Goal: Task Accomplishment & Management: Use online tool/utility

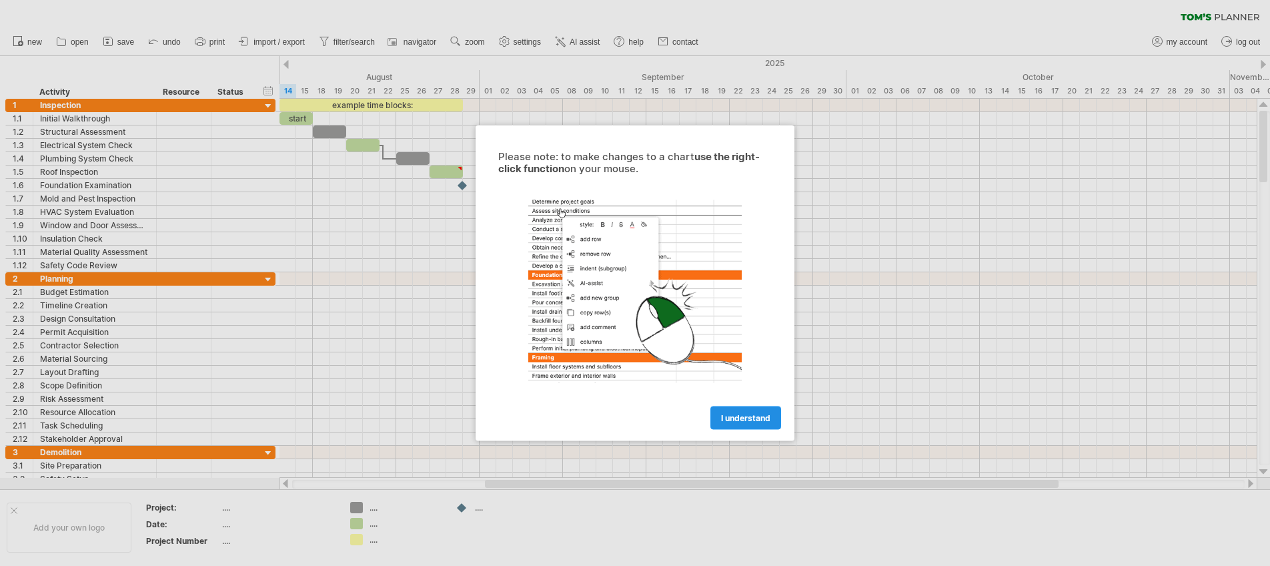
click at [740, 423] on link "I understand" at bounding box center [745, 417] width 71 height 23
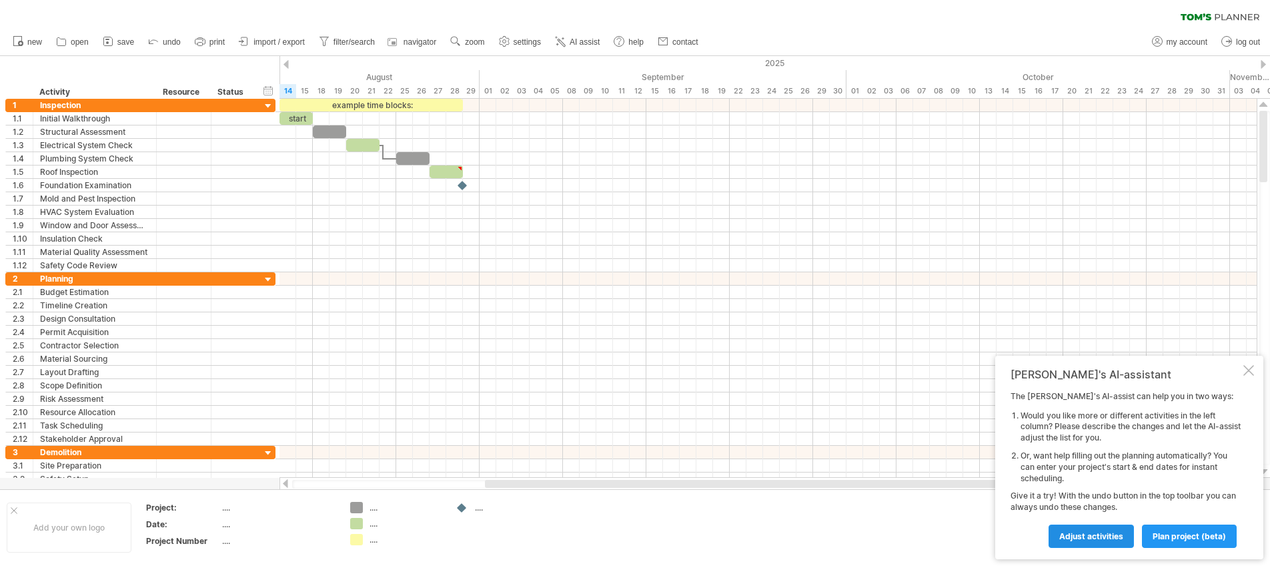
click at [1060, 536] on span "Adjust activities" at bounding box center [1091, 536] width 64 height 10
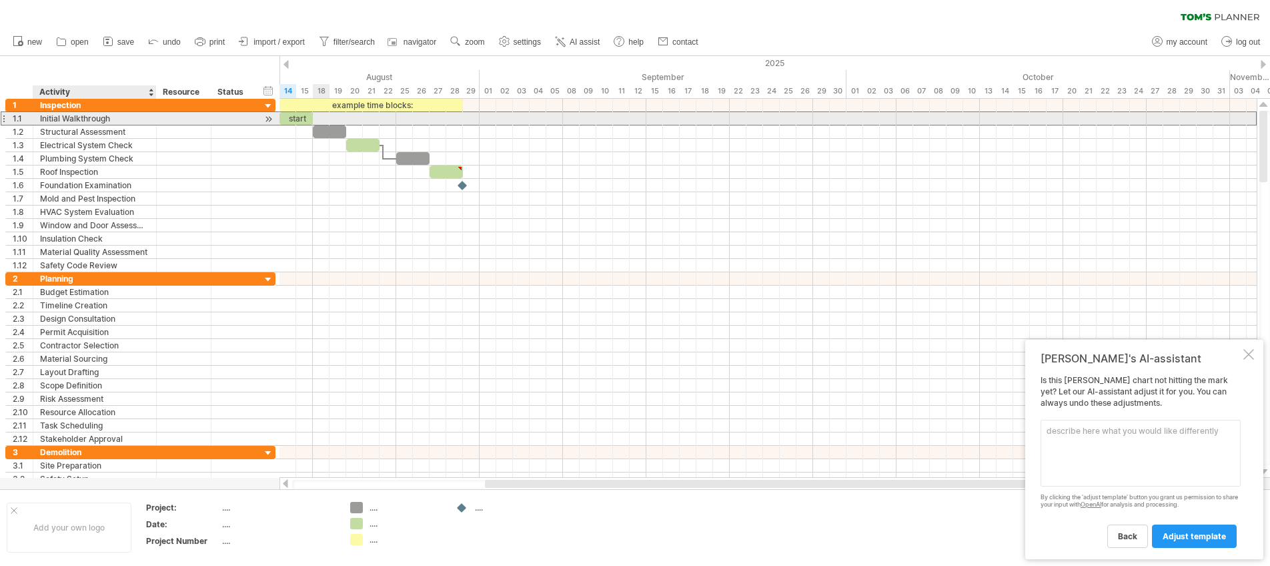
click at [141, 117] on div "Initial Walkthrough" at bounding box center [94, 118] width 109 height 13
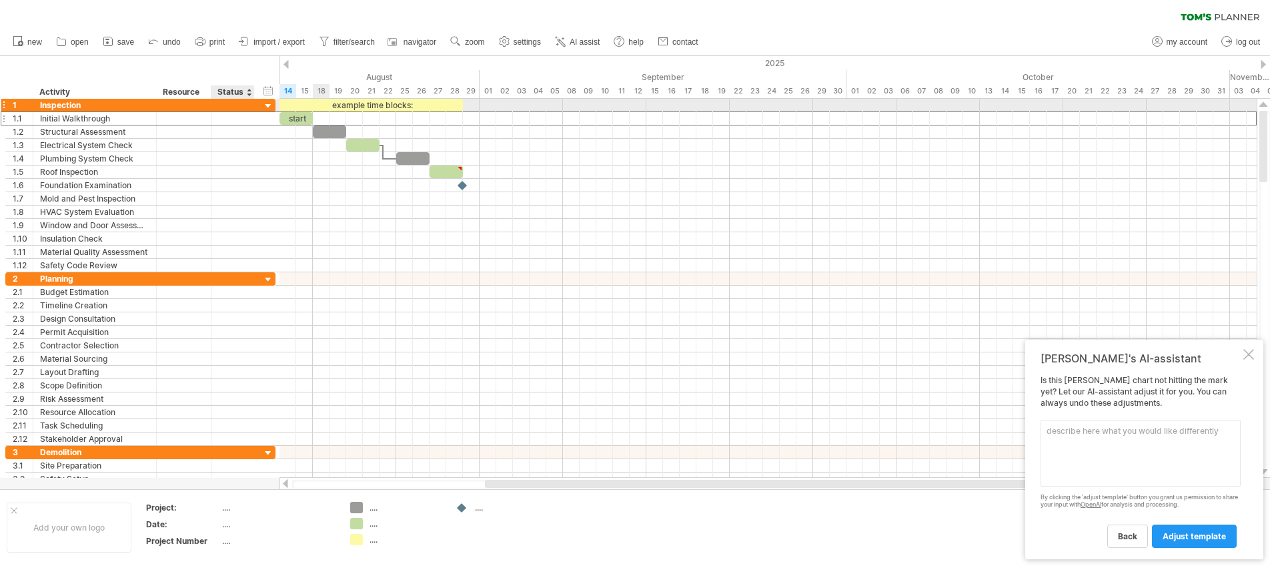
click at [269, 108] on div at bounding box center [268, 106] width 13 height 13
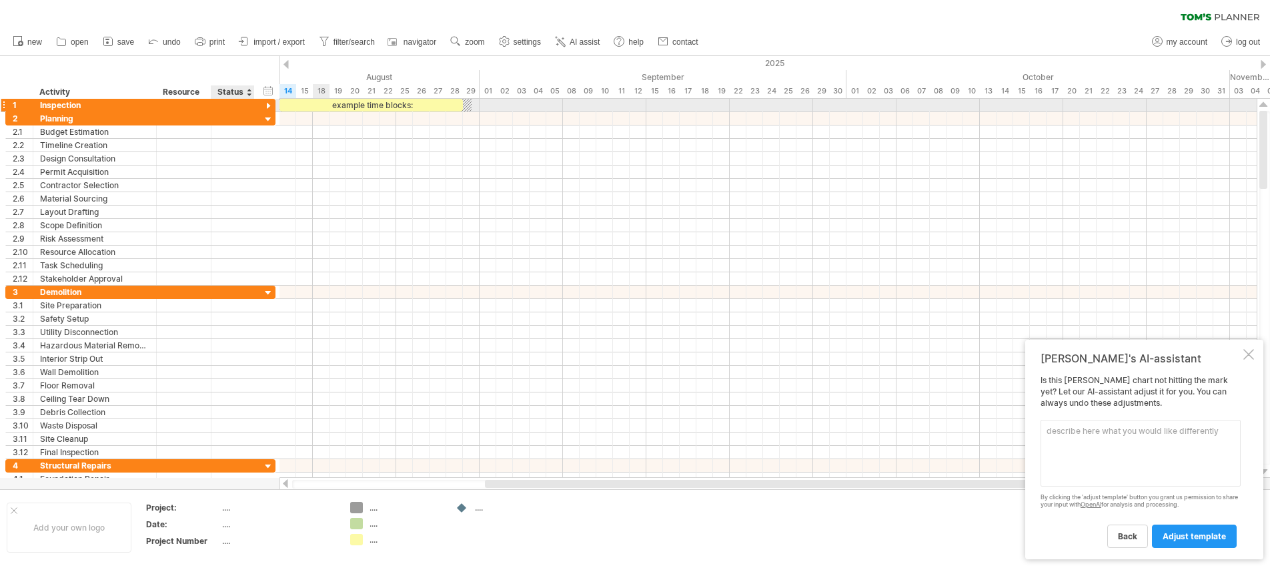
click at [269, 108] on div at bounding box center [268, 106] width 13 height 13
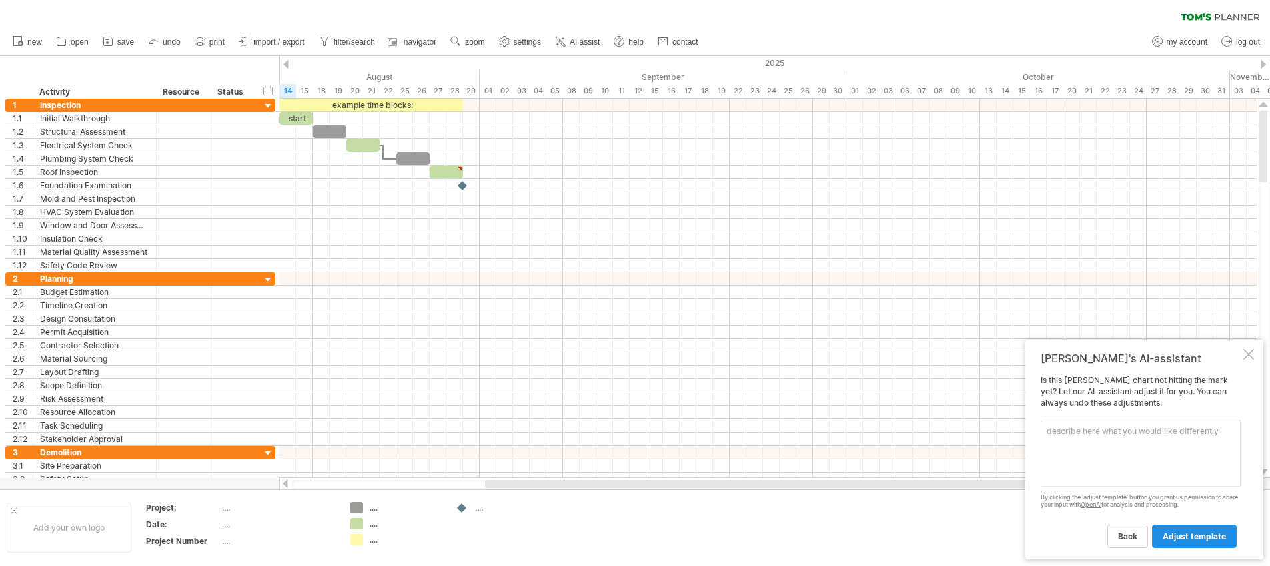
click at [1194, 540] on span "adjust template" at bounding box center [1193, 536] width 63 height 10
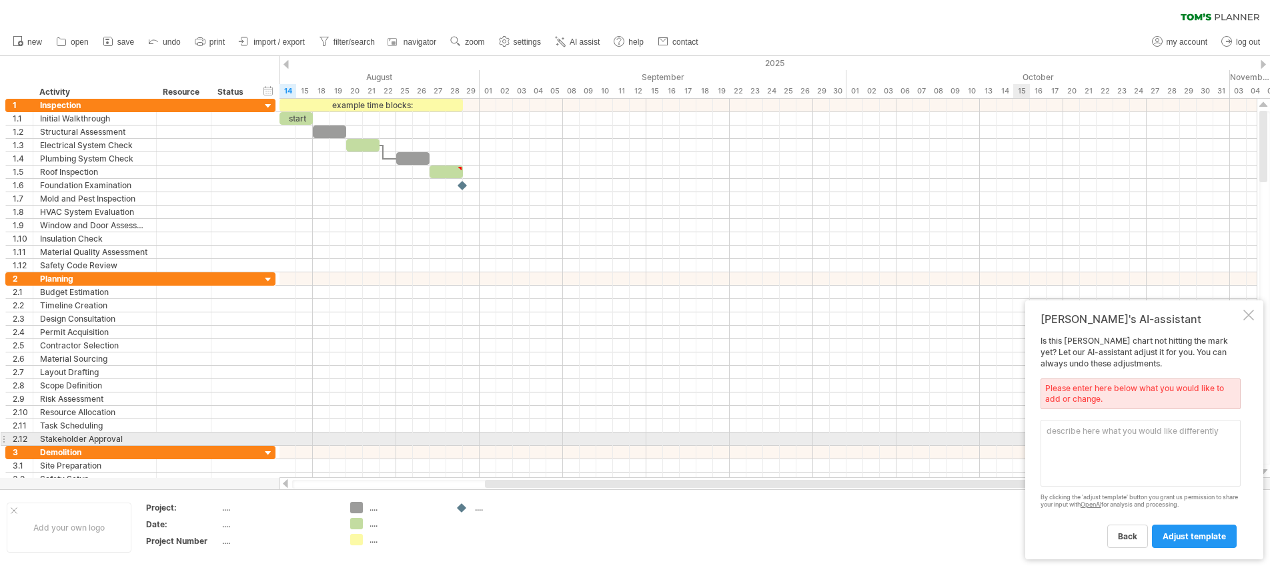
click at [1060, 432] on textarea at bounding box center [1140, 453] width 200 height 67
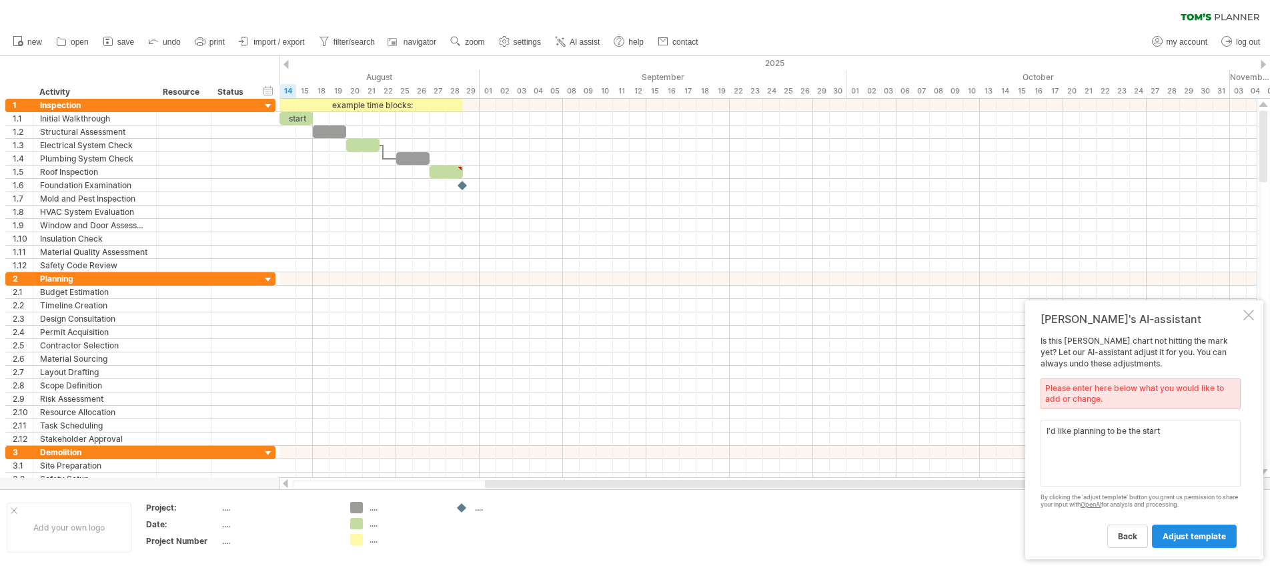
type textarea "I'd like planning to be the start"
click at [1192, 532] on span "adjust template" at bounding box center [1193, 536] width 63 height 10
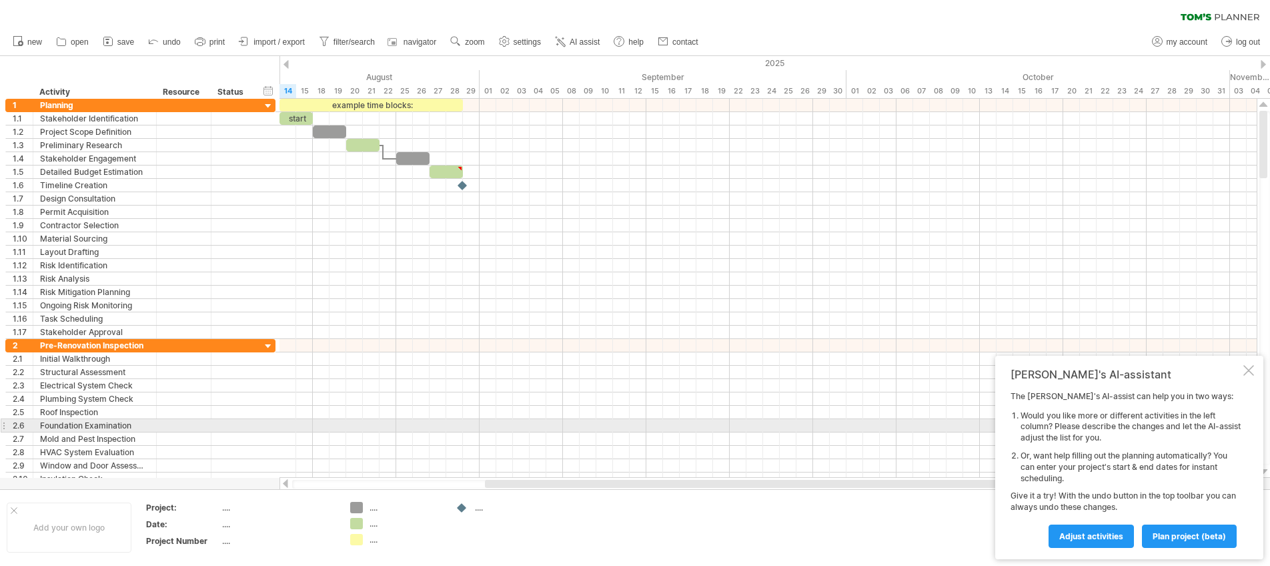
click at [1042, 428] on li "Would you like more or different activities in the left column? Please describe…" at bounding box center [1130, 426] width 220 height 33
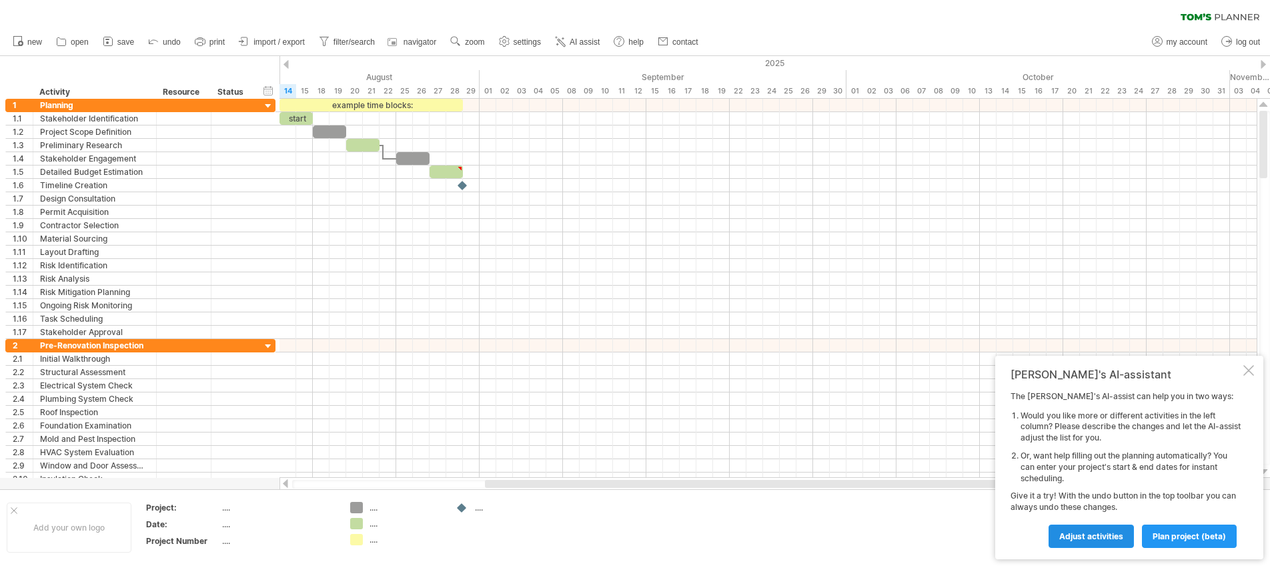
click at [1106, 530] on link "Adjust activities" at bounding box center [1090, 535] width 85 height 23
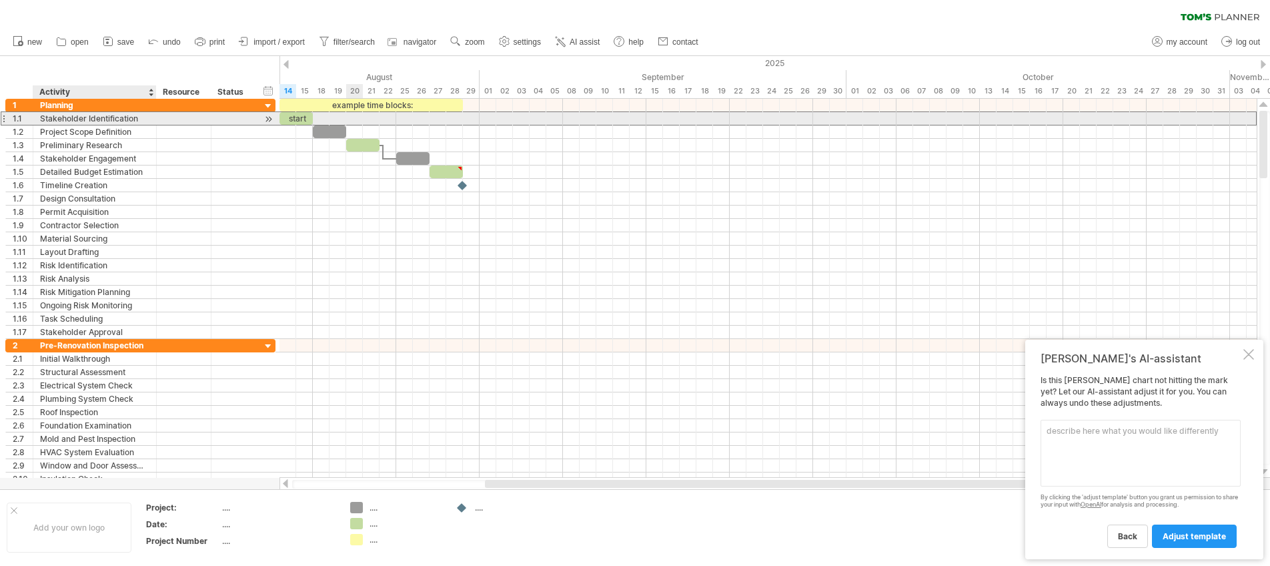
click at [139, 119] on div "Stakeholder Identification" at bounding box center [94, 118] width 109 height 13
drag, startPoint x: 136, startPoint y: 119, endPoint x: 37, endPoint y: 117, distance: 99.4
click at [37, 116] on div "**********" at bounding box center [94, 118] width 123 height 13
type input "**********"
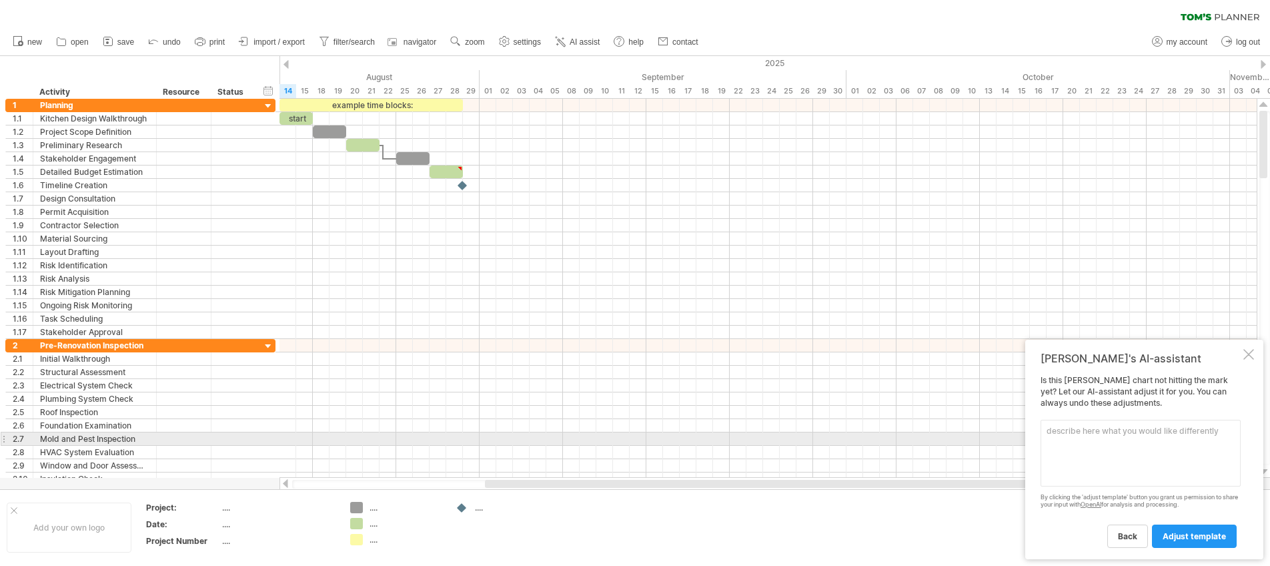
click at [1048, 436] on textarea at bounding box center [1140, 453] width 200 height 67
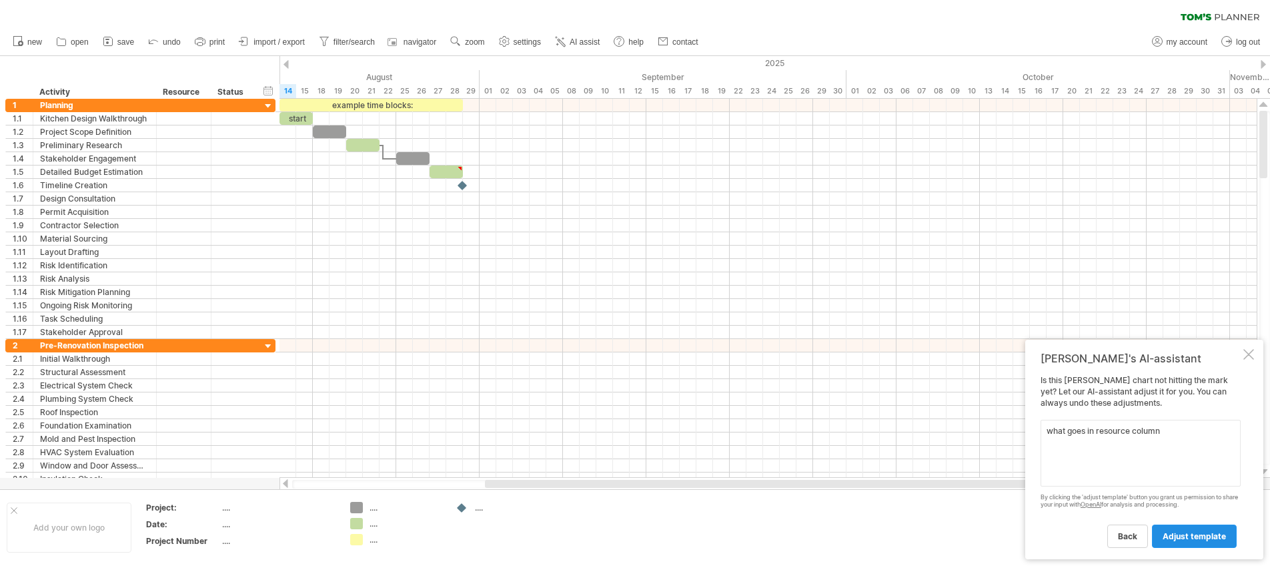
type textarea "what goes in resource column"
click at [1176, 538] on span "adjust template" at bounding box center [1193, 536] width 63 height 10
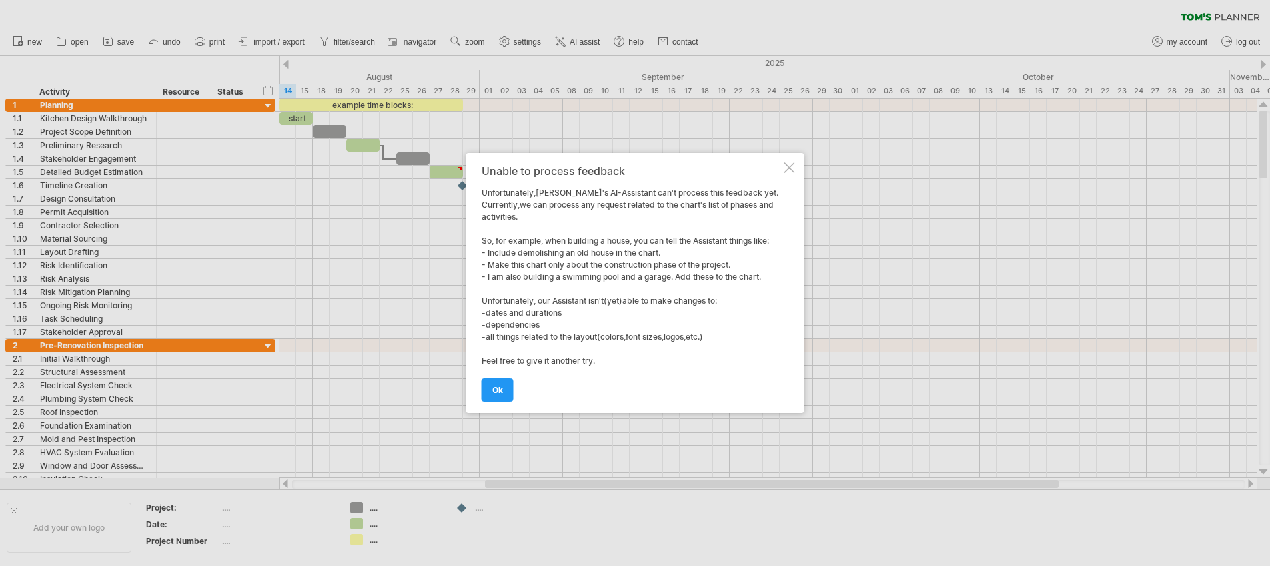
click at [111, 132] on div at bounding box center [635, 283] width 1270 height 566
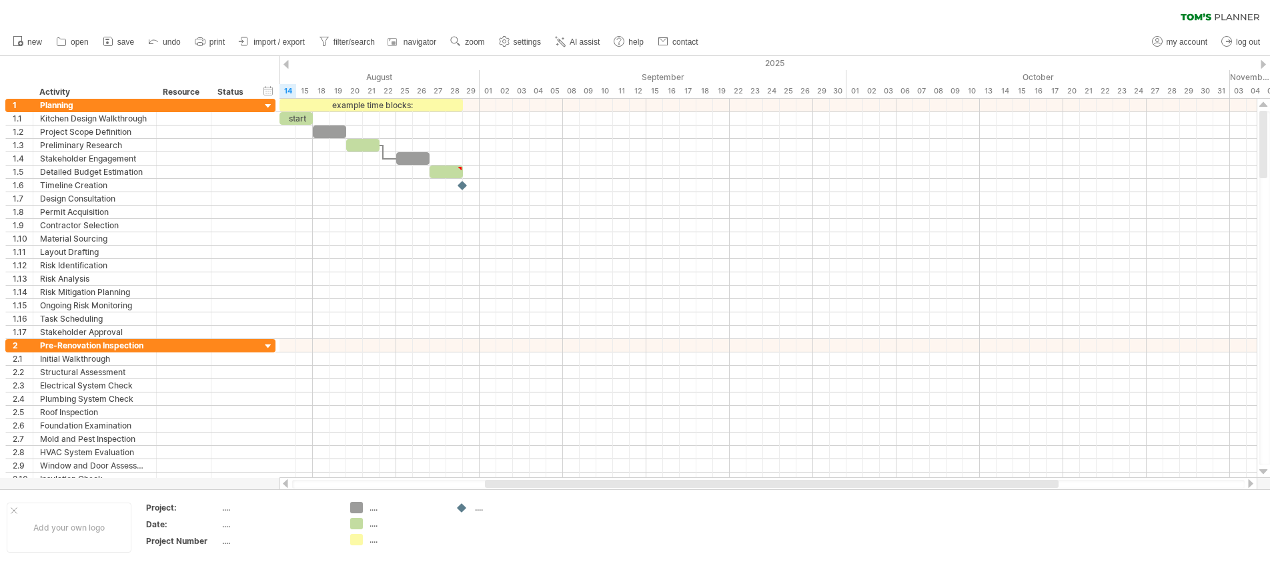
click at [111, 132] on div "Project Scope Definition" at bounding box center [94, 131] width 109 height 13
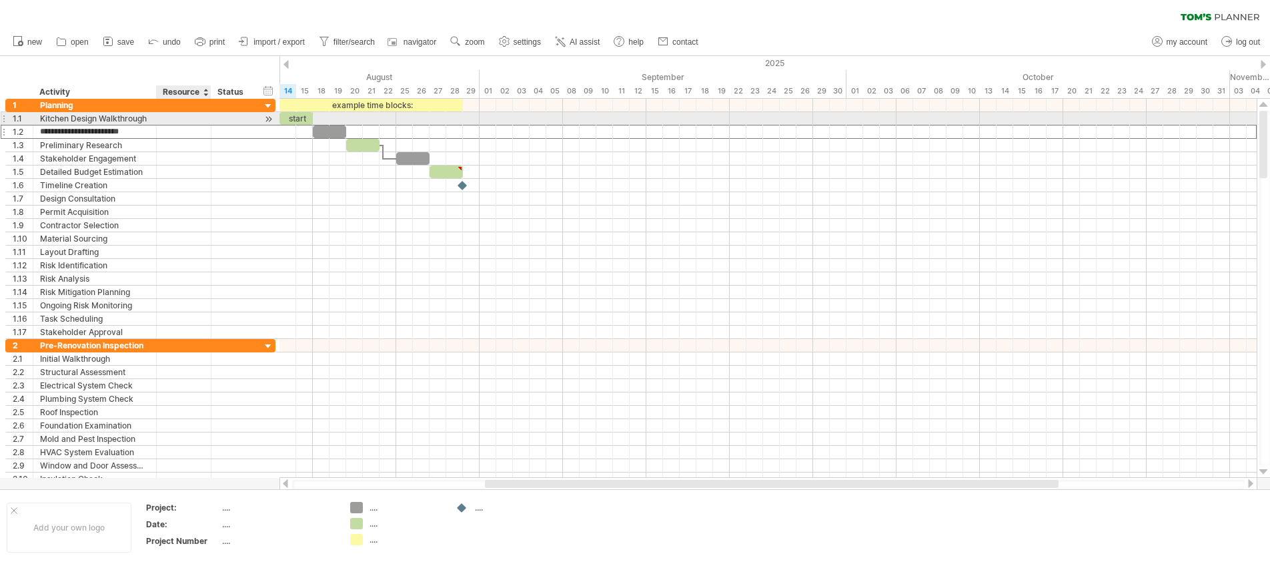
click at [191, 121] on div at bounding box center [183, 118] width 41 height 13
click at [239, 121] on div at bounding box center [232, 118] width 29 height 13
click at [271, 119] on div at bounding box center [268, 119] width 13 height 14
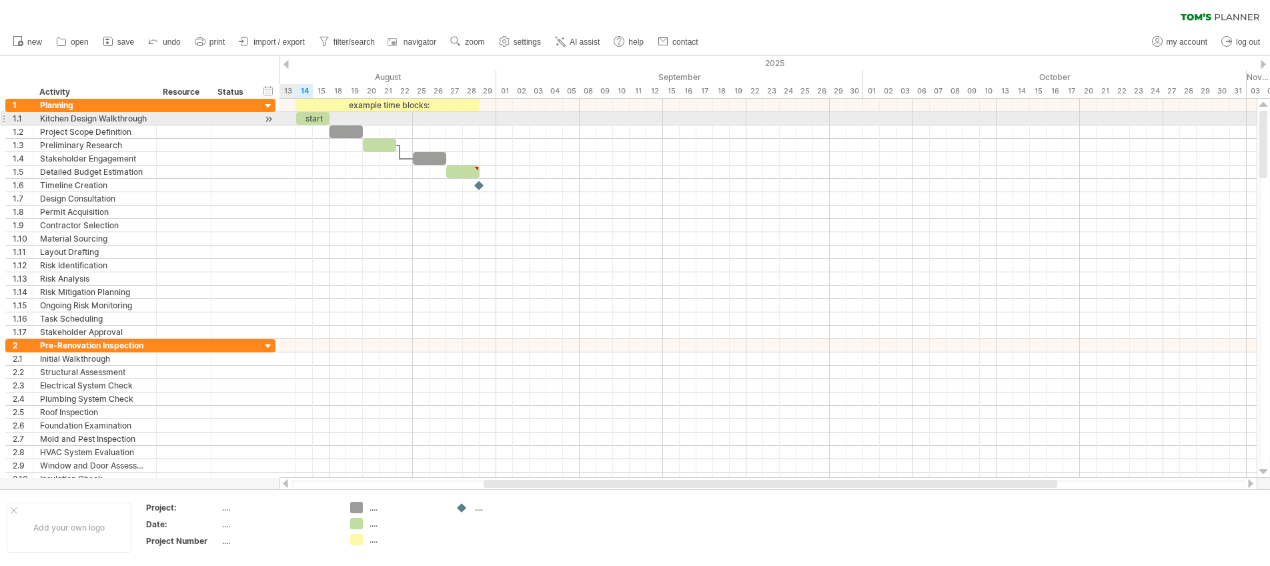
click at [271, 119] on div at bounding box center [268, 119] width 13 height 14
click at [269, 120] on div at bounding box center [268, 119] width 13 height 14
click at [243, 118] on div at bounding box center [232, 118] width 29 height 13
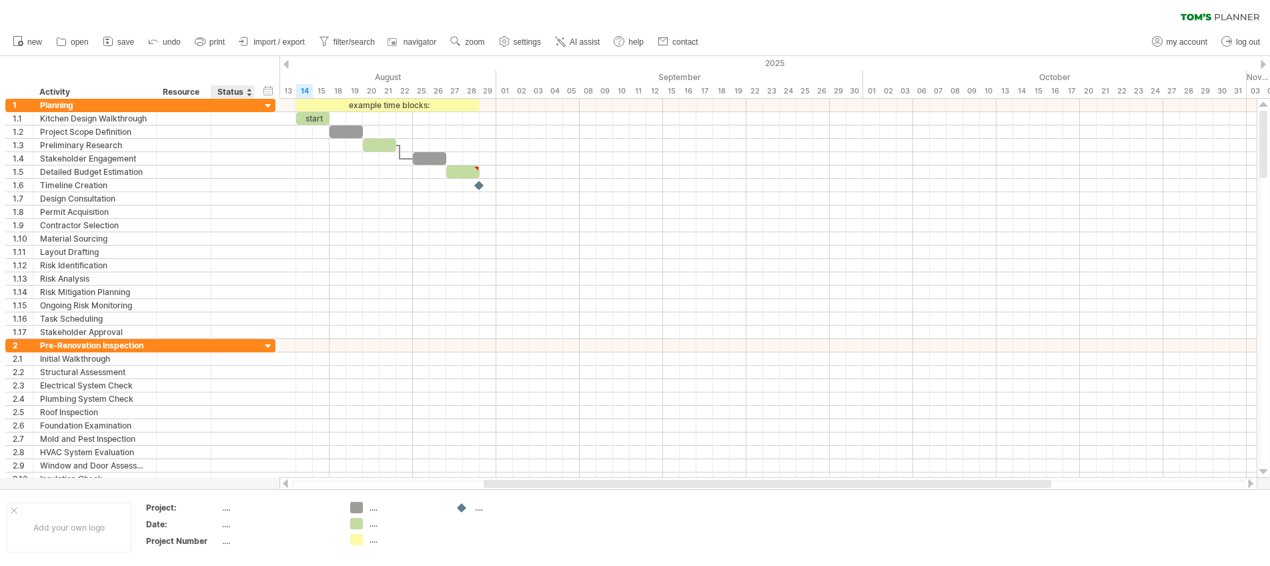
click at [246, 94] on div "Status" at bounding box center [231, 91] width 29 height 13
click at [248, 93] on div at bounding box center [248, 91] width 5 height 13
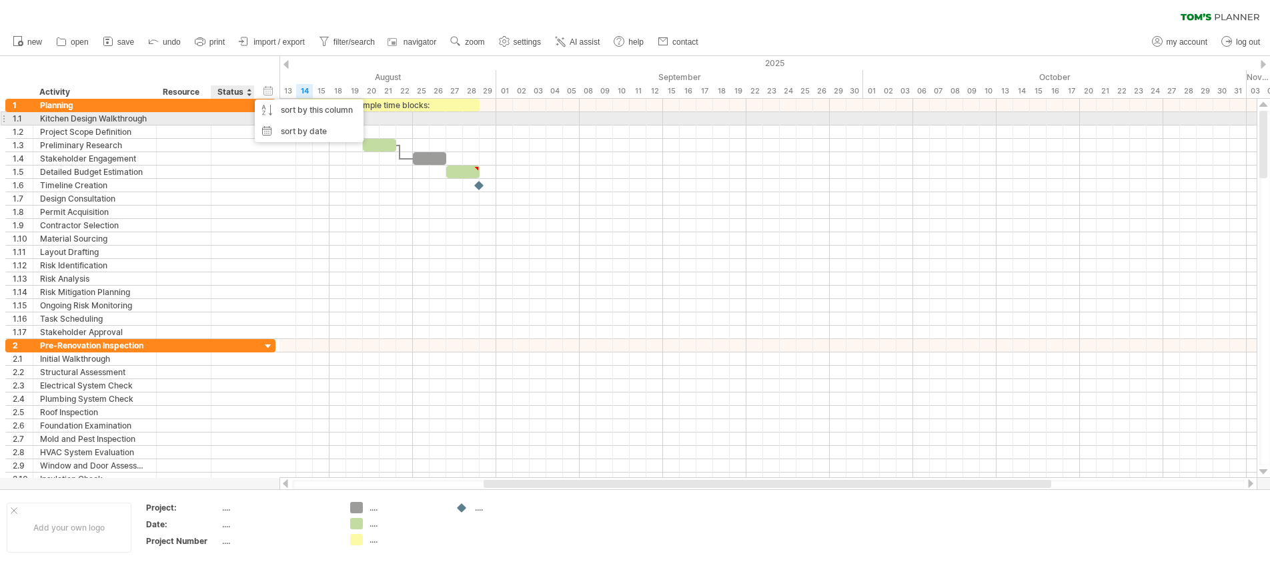
click at [241, 116] on div at bounding box center [232, 118] width 29 height 13
click at [199, 119] on div at bounding box center [183, 118] width 41 height 13
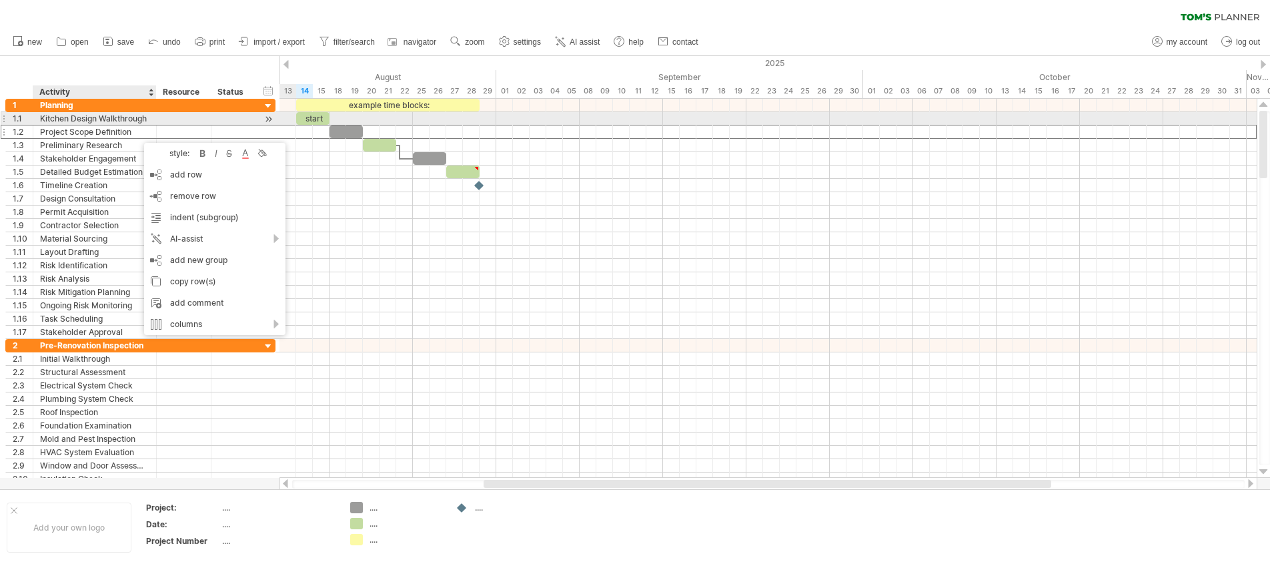
click at [131, 123] on div "Kitchen Design Walkthrough" at bounding box center [94, 118] width 109 height 13
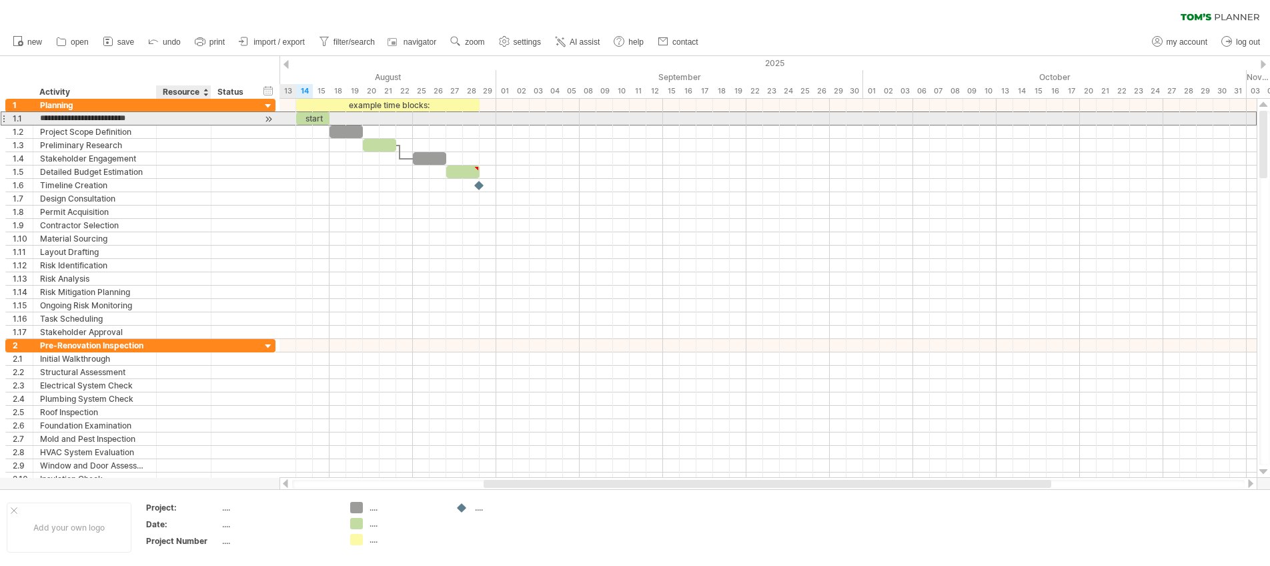
click at [179, 121] on div at bounding box center [183, 118] width 41 height 13
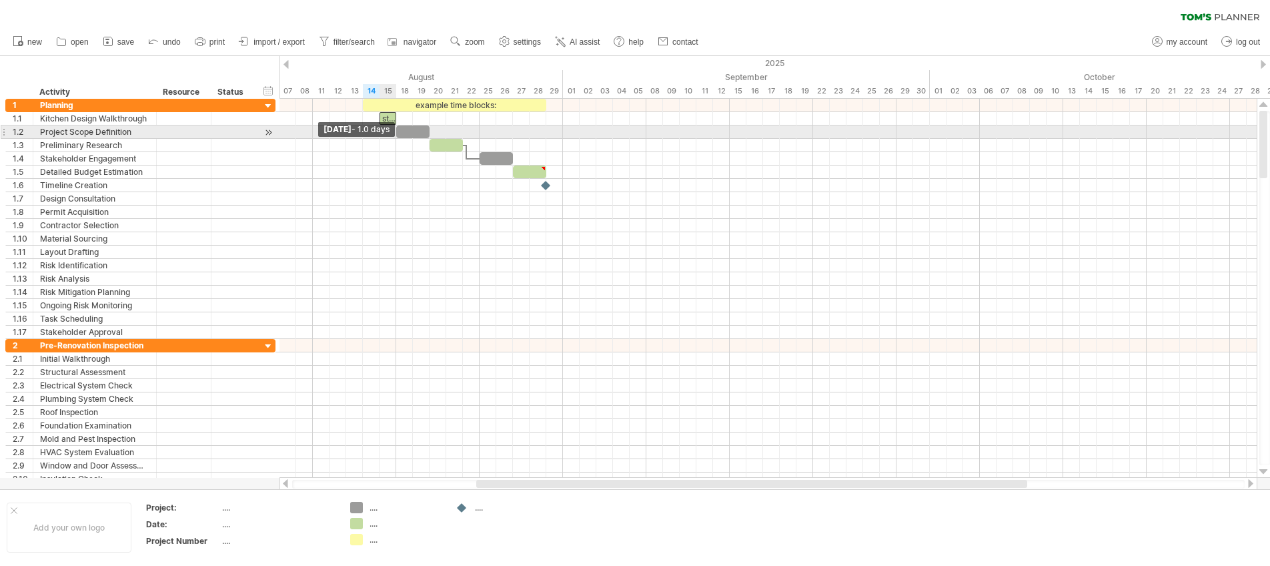
drag, startPoint x: 296, startPoint y: 119, endPoint x: 381, endPoint y: 127, distance: 85.0
click at [381, 127] on div "example time blocks: start [DATE] - 1.0 days" at bounding box center [767, 288] width 977 height 379
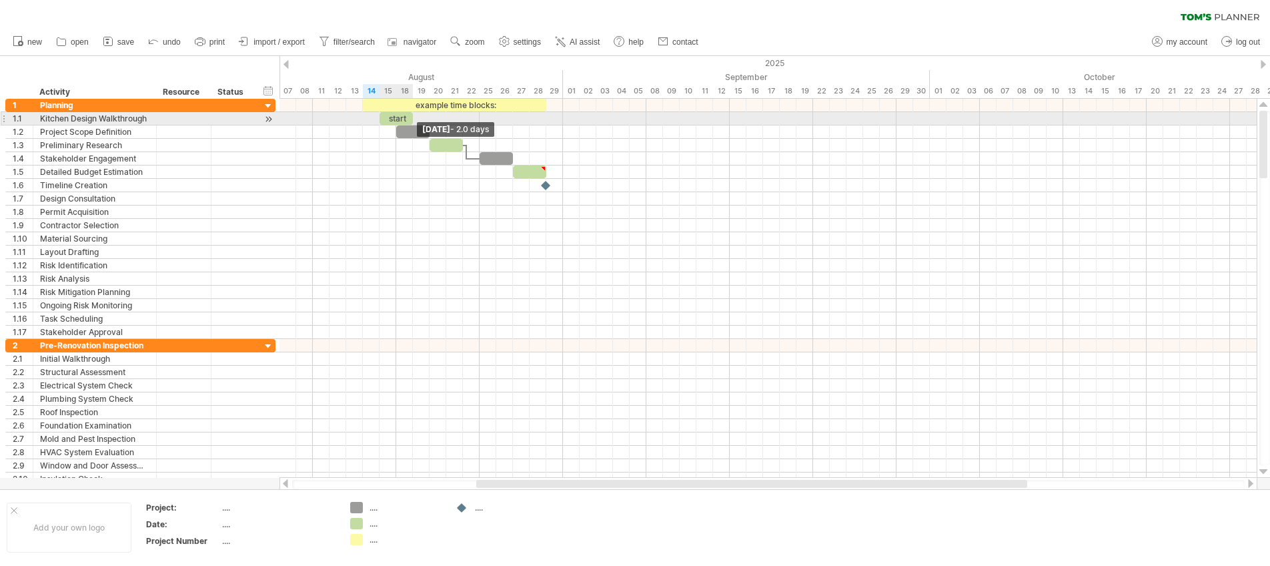
drag, startPoint x: 393, startPoint y: 117, endPoint x: 410, endPoint y: 117, distance: 16.7
click at [410, 117] on span at bounding box center [412, 118] width 5 height 13
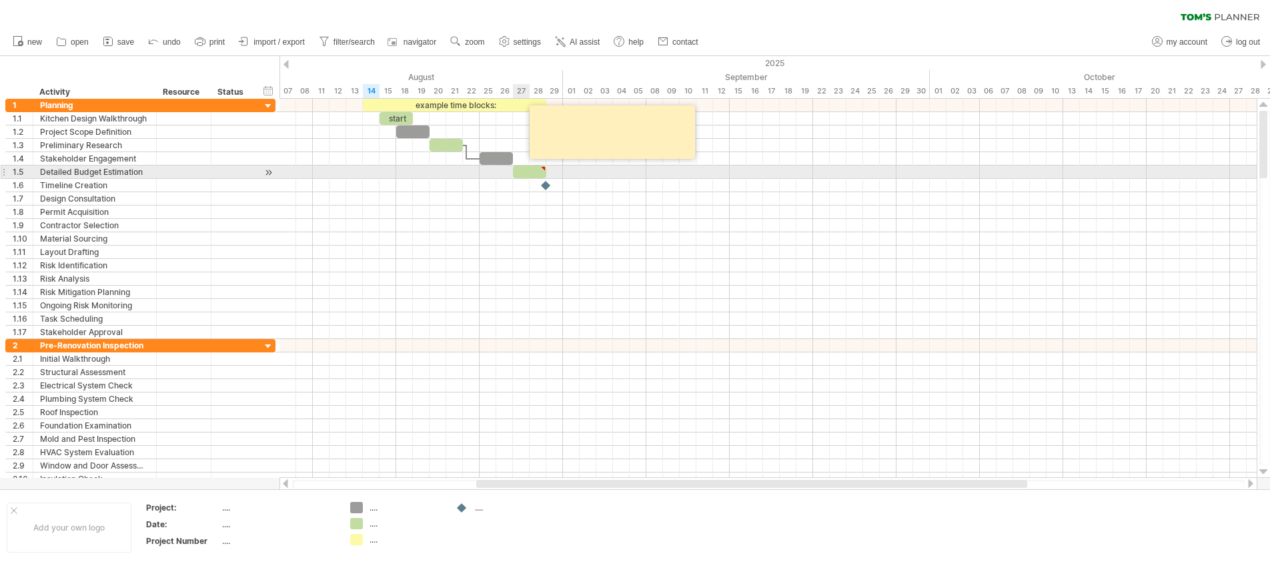
type textarea "**********"
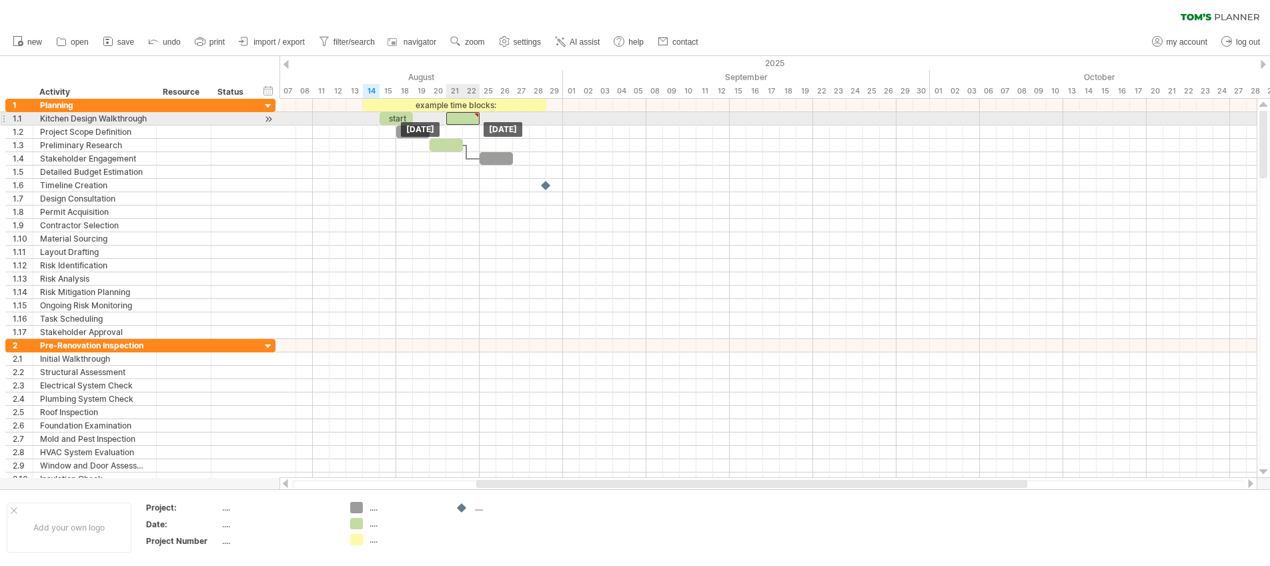
drag, startPoint x: 522, startPoint y: 168, endPoint x: 458, endPoint y: 119, distance: 80.4
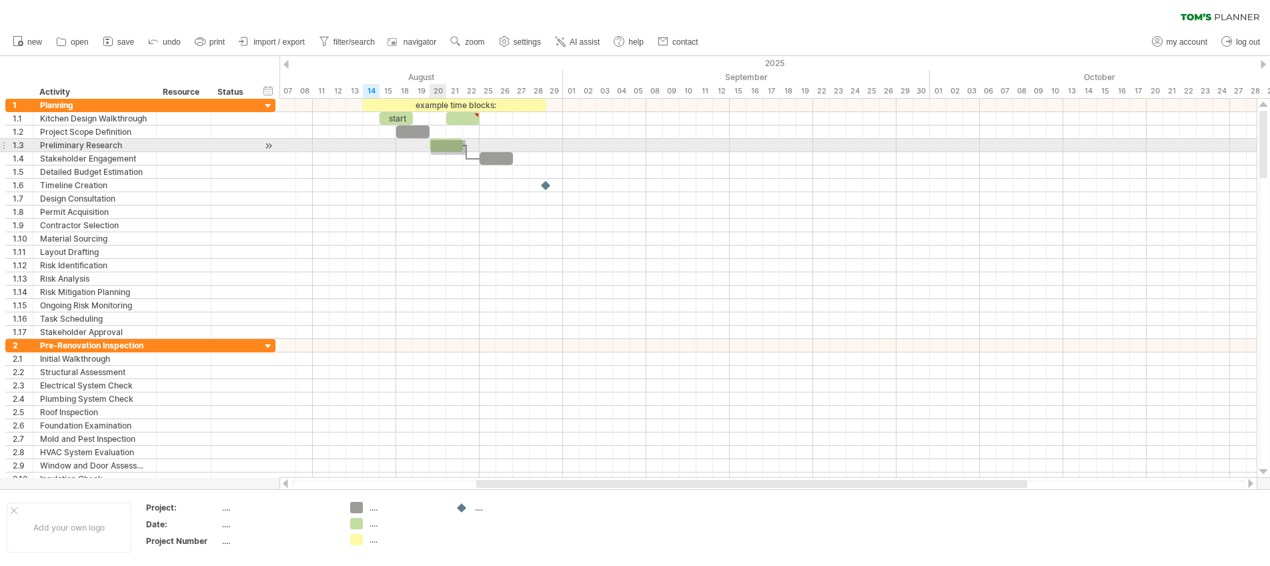
drag, startPoint x: 466, startPoint y: 155, endPoint x: 431, endPoint y: 141, distance: 37.4
click at [469, 154] on div "example time blocks: start [DATE] [DATE]" at bounding box center [767, 288] width 977 height 379
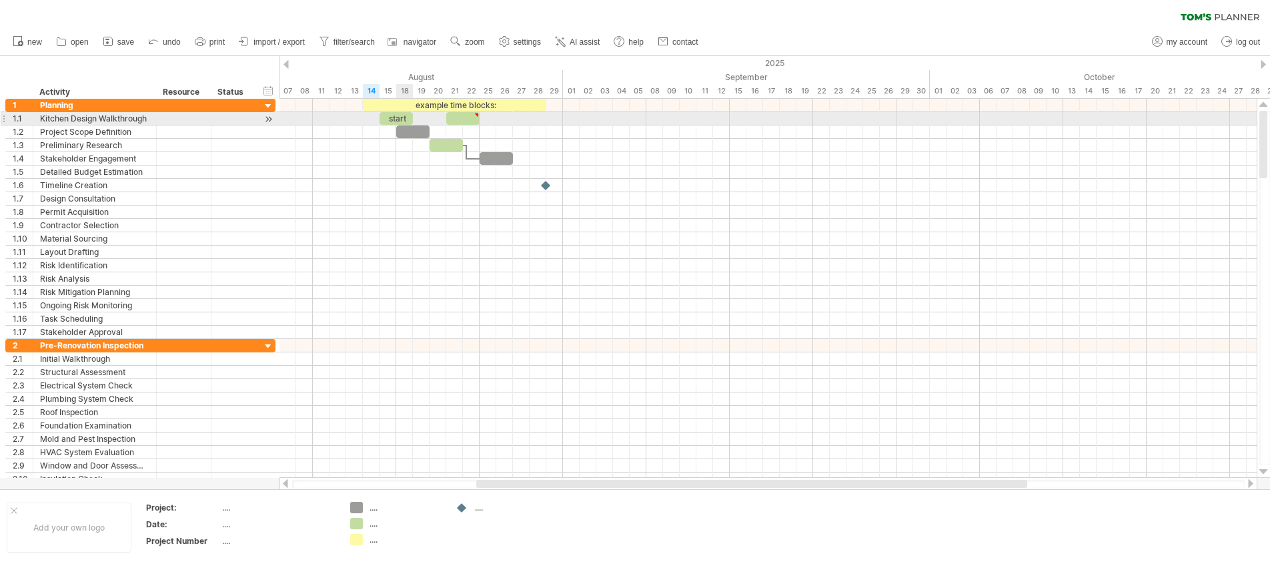
click at [397, 115] on div "start" at bounding box center [395, 118] width 33 height 13
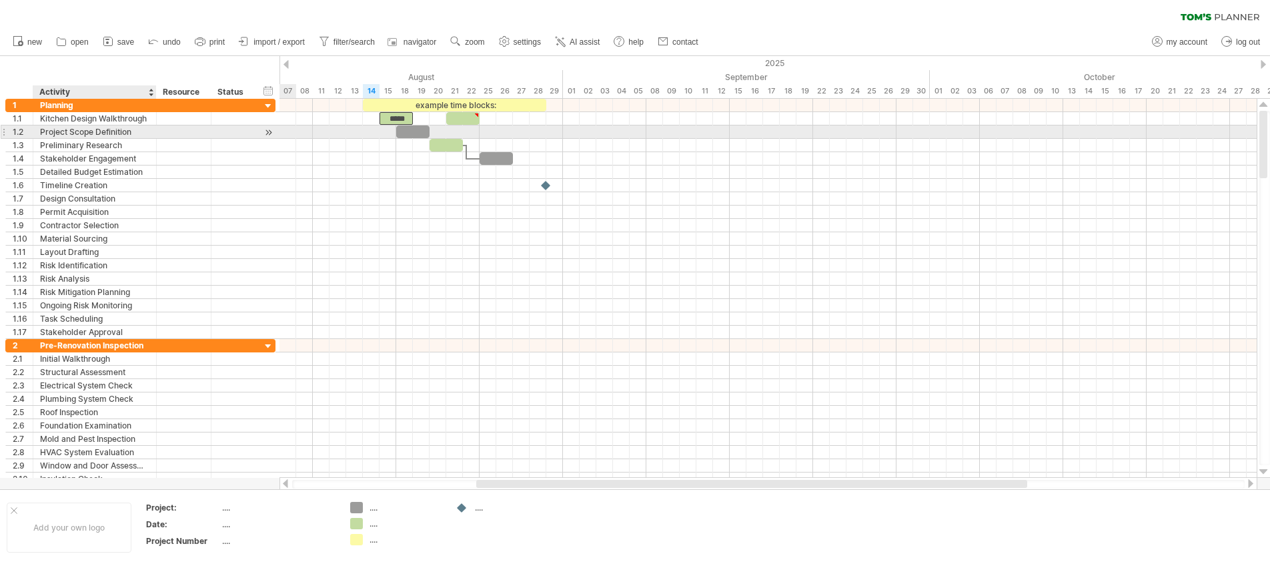
click at [113, 131] on div "Project Scope Definition" at bounding box center [94, 131] width 109 height 13
drag, startPoint x: 139, startPoint y: 131, endPoint x: 43, endPoint y: 129, distance: 96.1
click at [43, 129] on input "**********" at bounding box center [94, 131] width 109 height 13
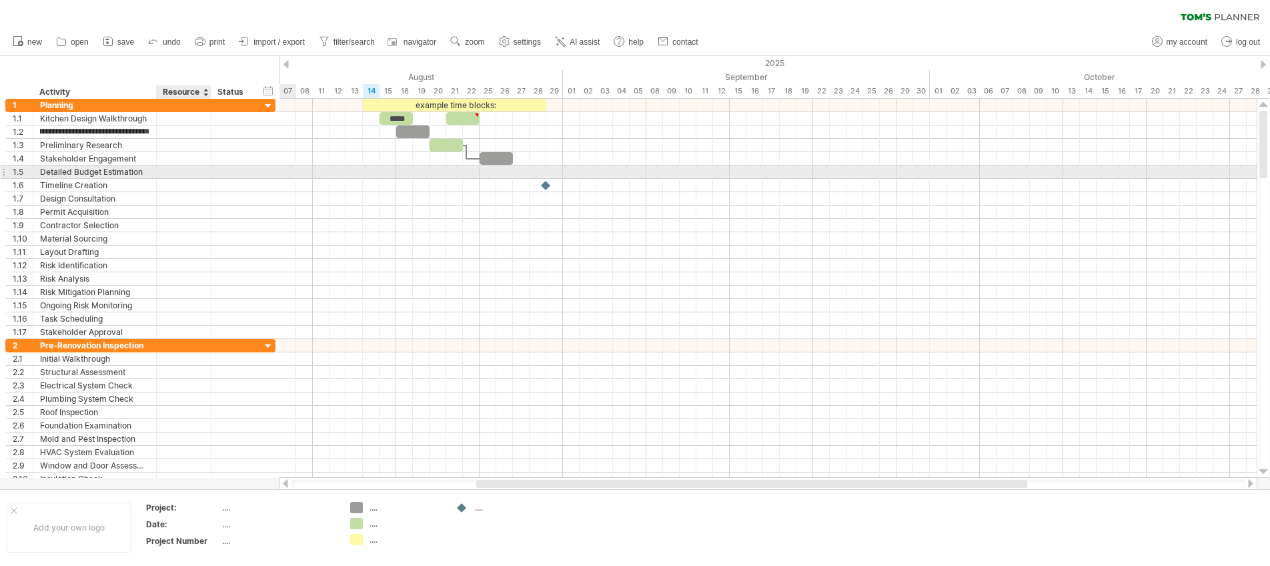
type input "**********"
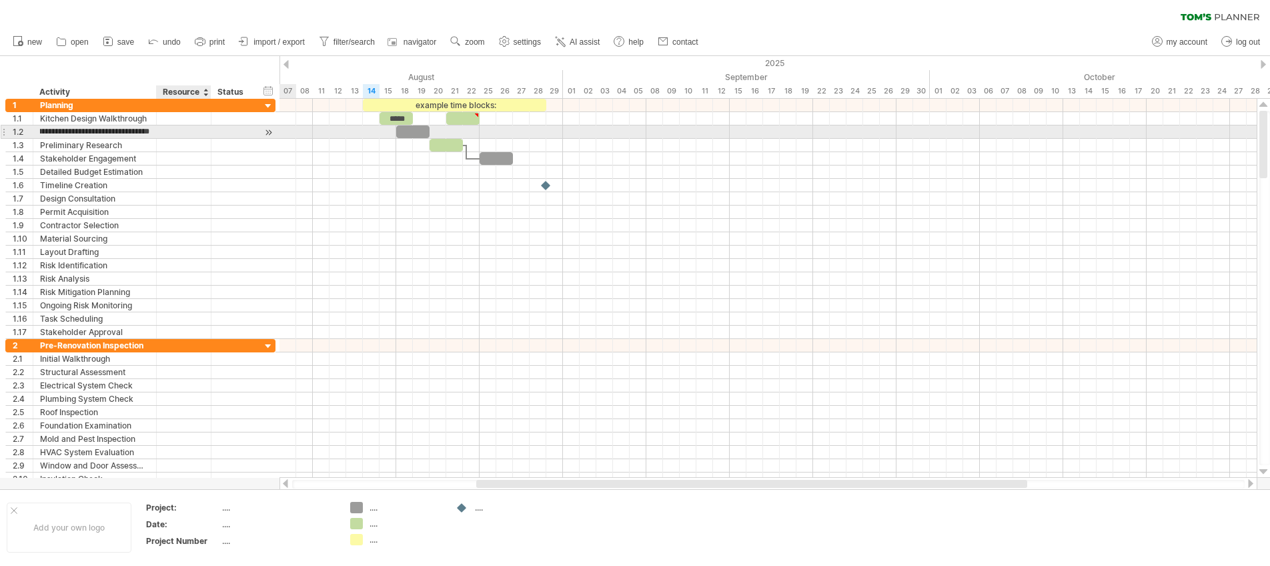
click at [197, 134] on div at bounding box center [183, 131] width 41 height 13
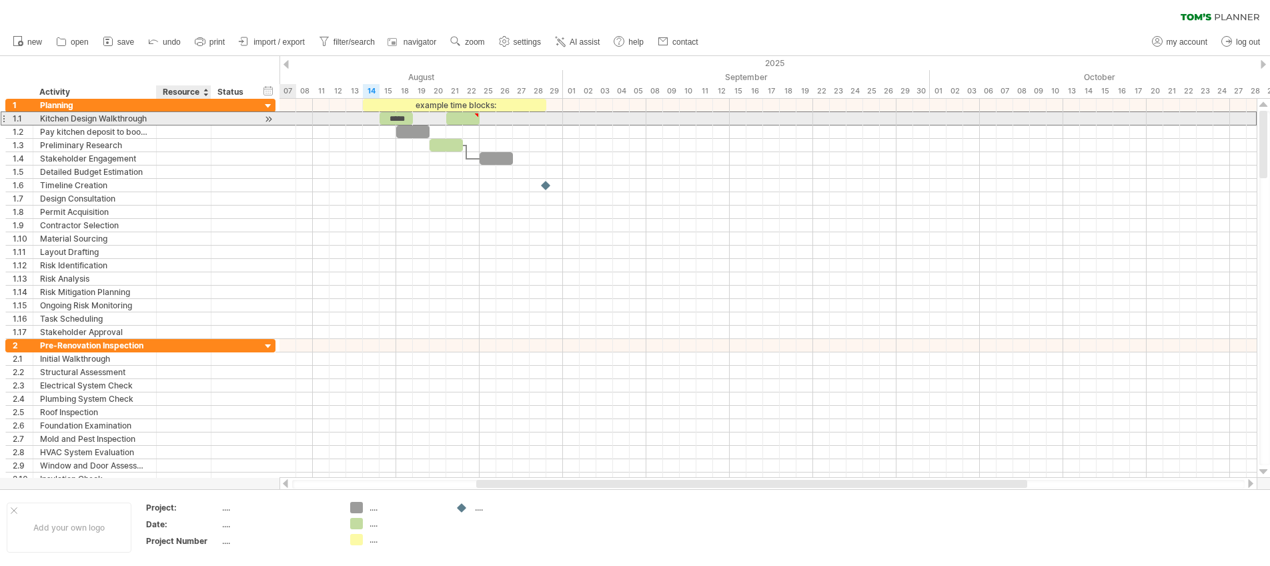
click at [190, 119] on div at bounding box center [183, 118] width 41 height 13
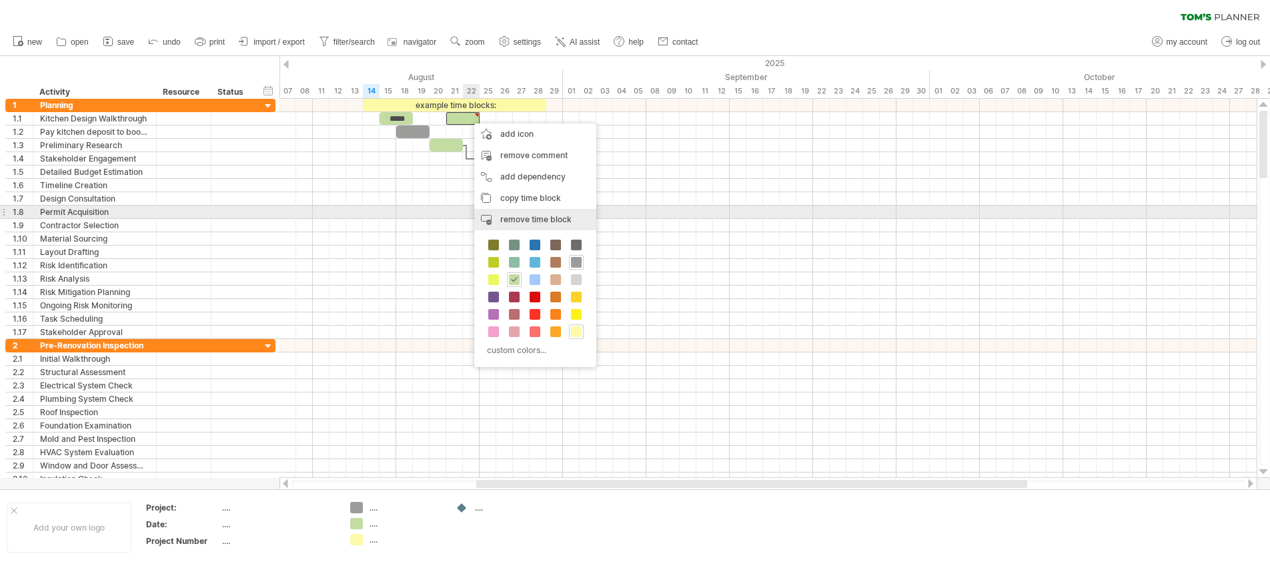
click at [518, 214] on span "remove time block" at bounding box center [535, 219] width 71 height 10
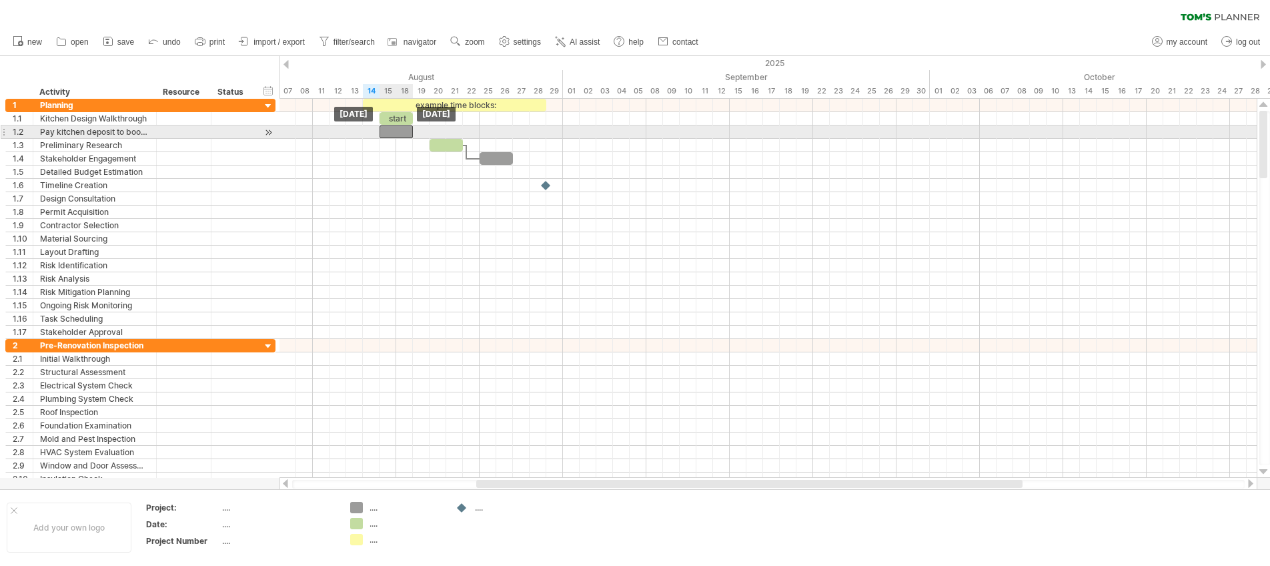
drag, startPoint x: 418, startPoint y: 130, endPoint x: 398, endPoint y: 130, distance: 19.3
click at [398, 130] on div at bounding box center [395, 131] width 33 height 13
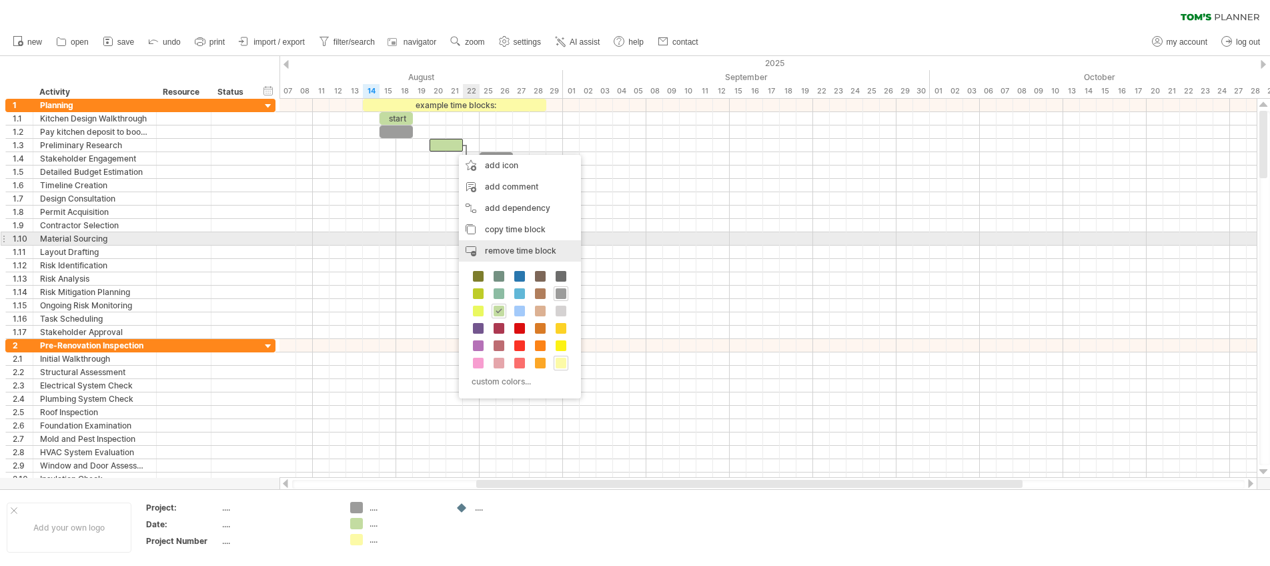
click at [502, 243] on div "remove time block remove selected items" at bounding box center [520, 250] width 122 height 21
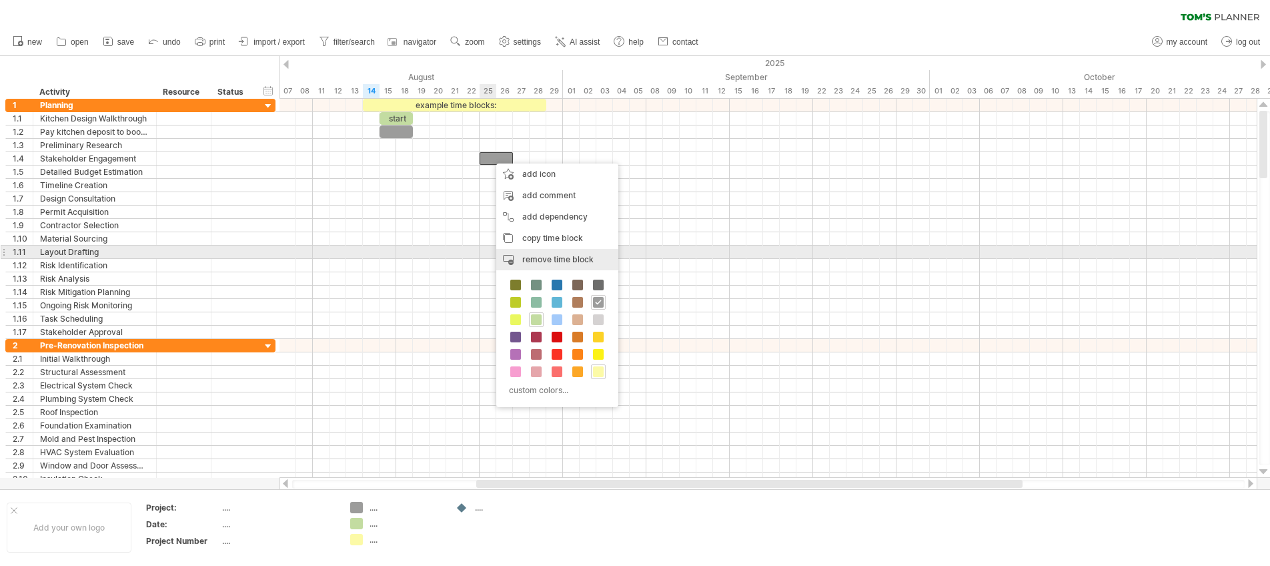
click at [538, 255] on span "remove time block" at bounding box center [557, 259] width 71 height 10
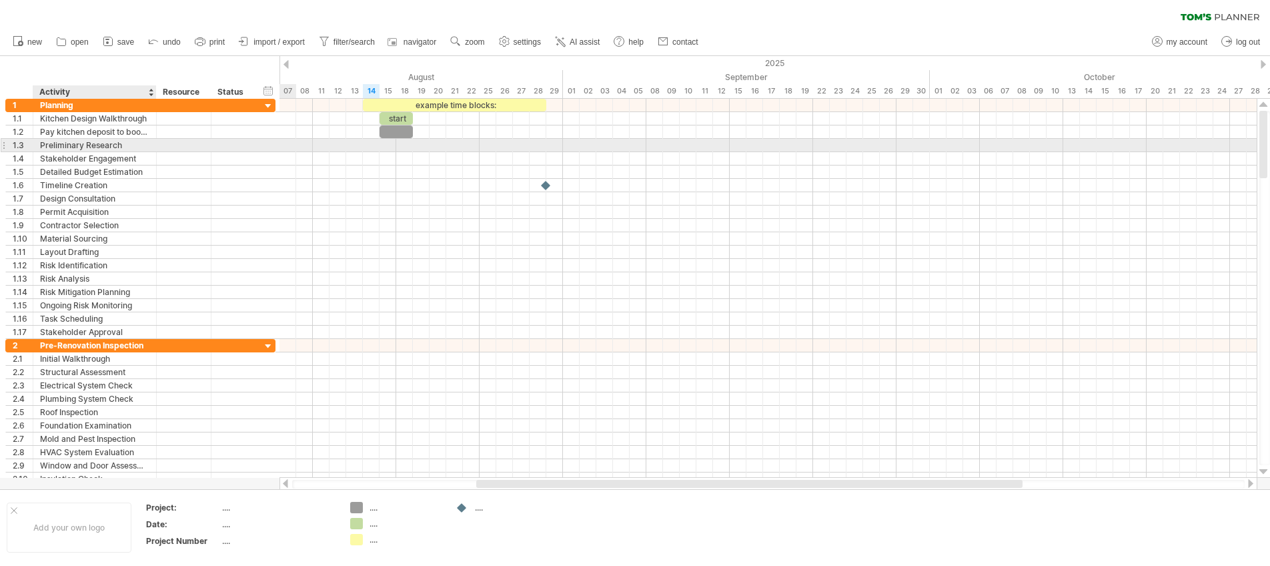
click at [63, 146] on div "Preliminary Research" at bounding box center [94, 145] width 109 height 13
drag, startPoint x: 42, startPoint y: 145, endPoint x: 121, endPoint y: 150, distance: 79.5
click at [121, 150] on input "**********" at bounding box center [94, 145] width 109 height 13
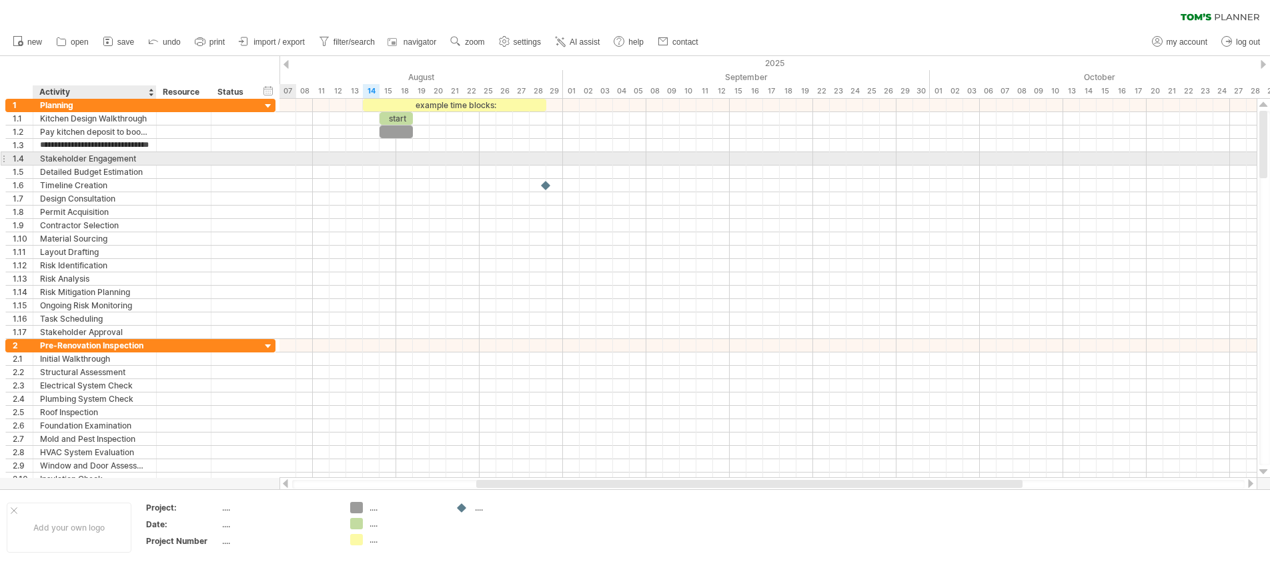
type input "**********"
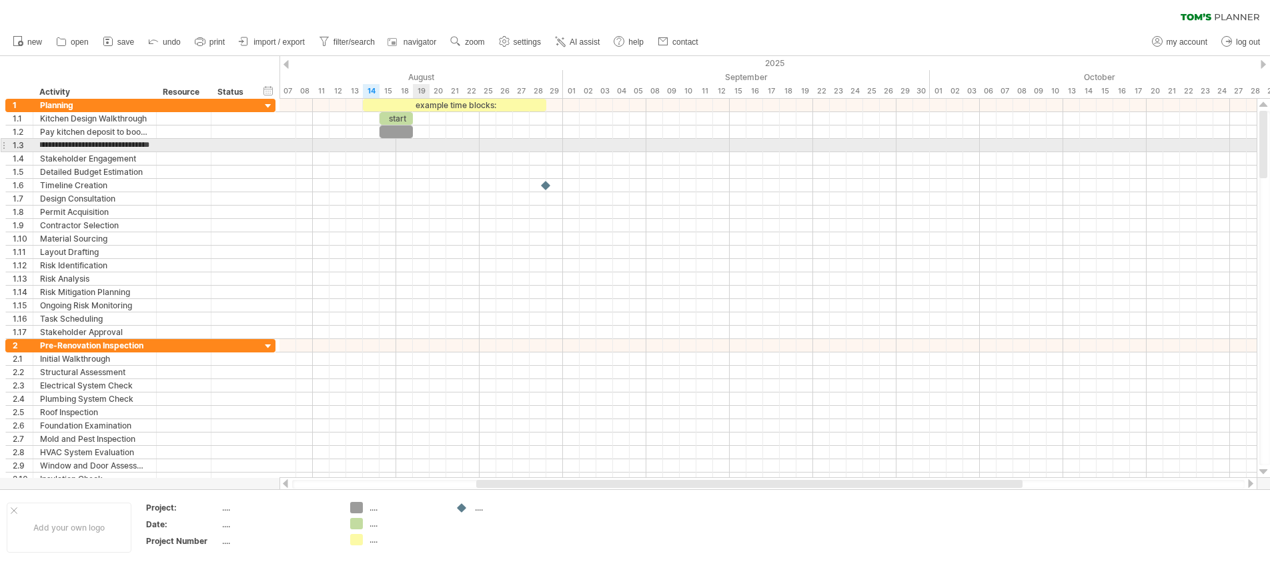
click at [418, 144] on div at bounding box center [767, 145] width 977 height 13
click at [424, 147] on div at bounding box center [767, 145] width 977 height 13
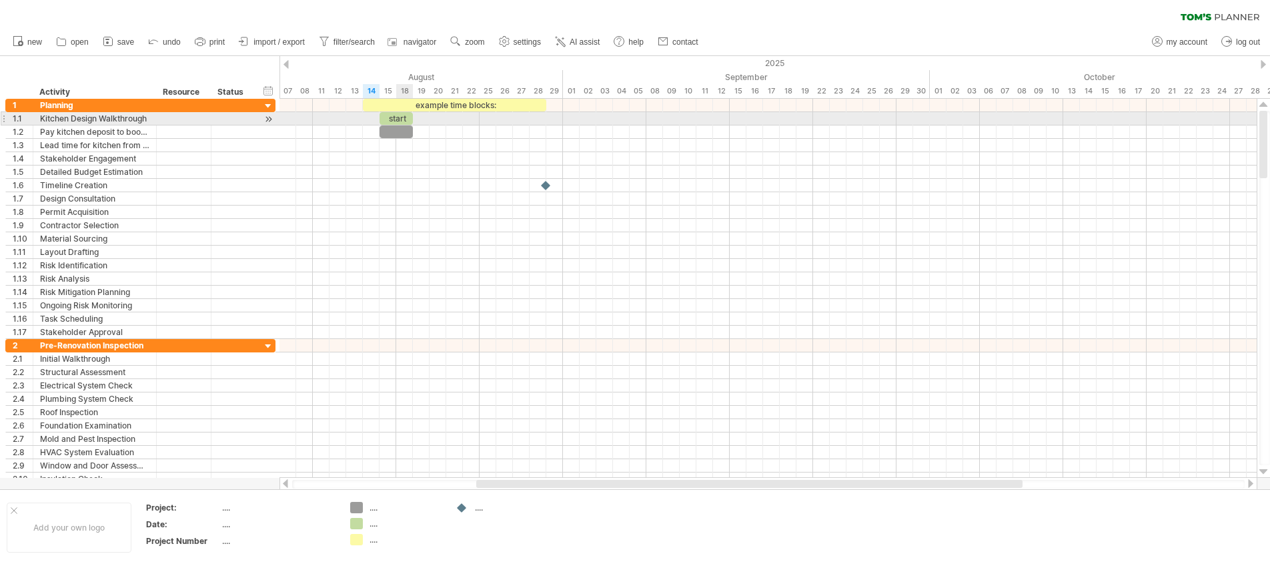
click at [405, 117] on div "start" at bounding box center [395, 118] width 33 height 13
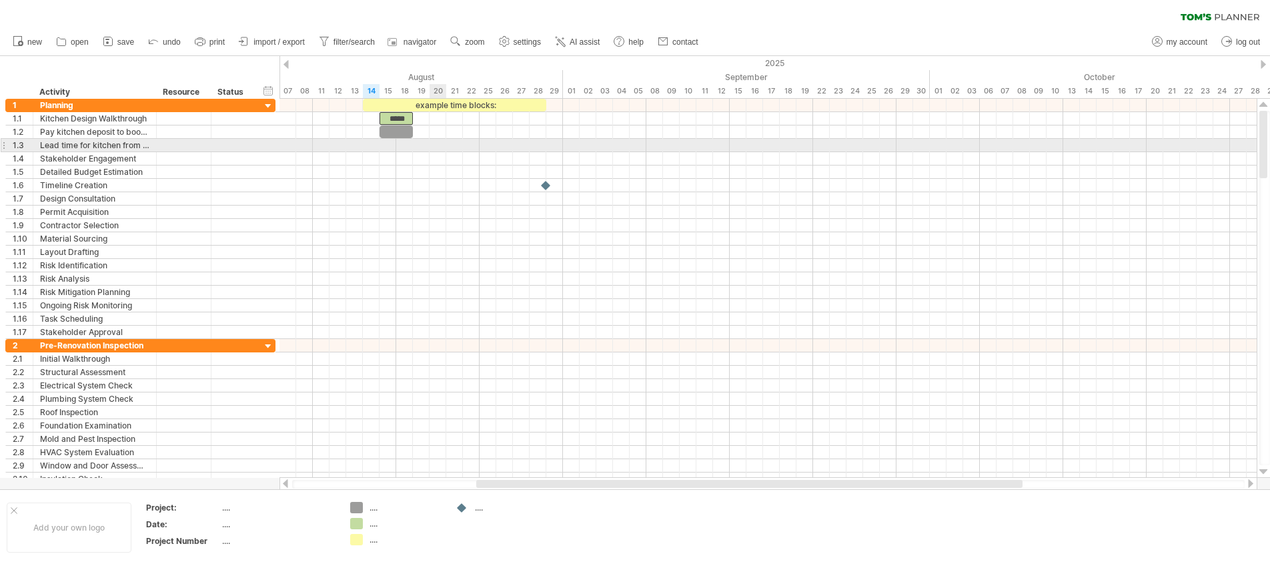
click at [440, 144] on div at bounding box center [767, 145] width 977 height 13
click at [438, 146] on div at bounding box center [767, 145] width 977 height 13
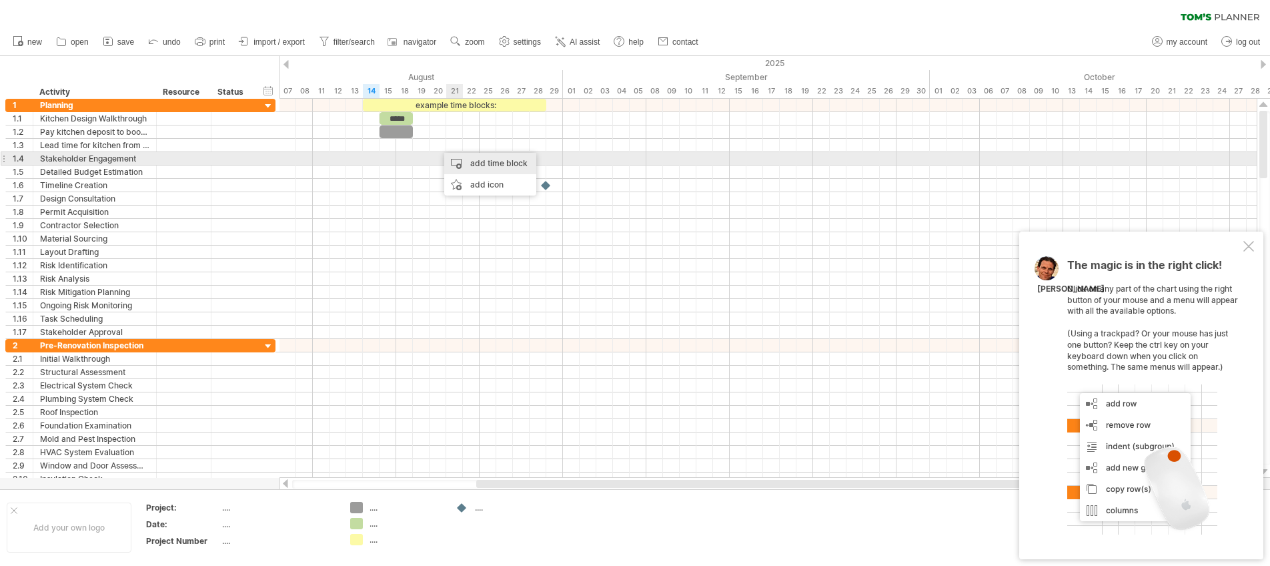
click at [472, 161] on div "add time block" at bounding box center [490, 163] width 92 height 21
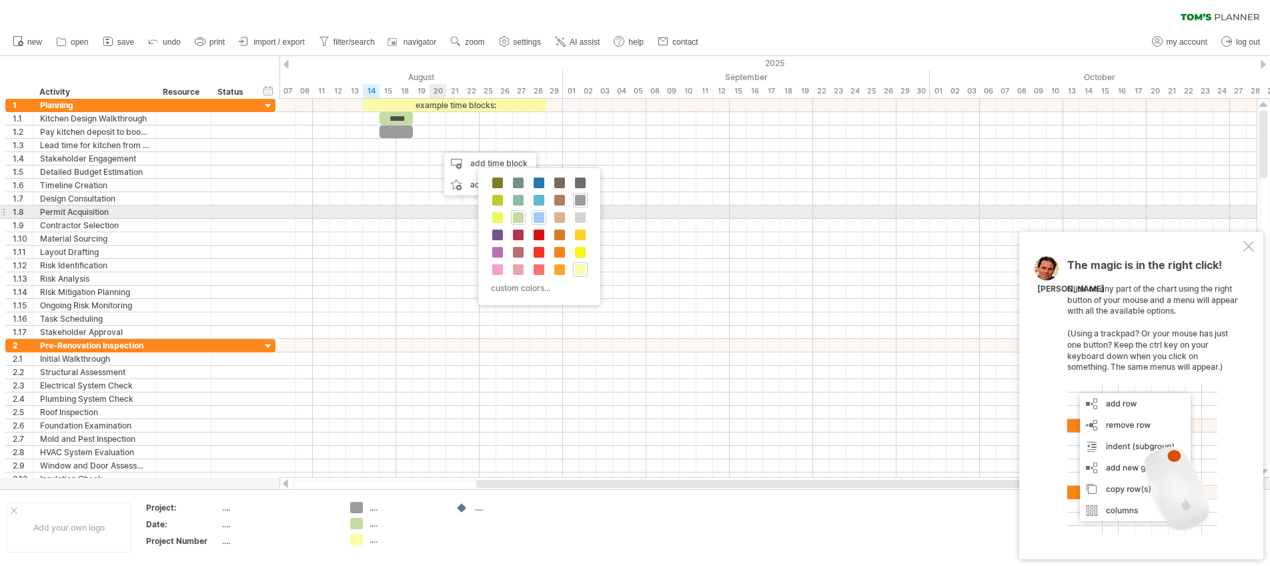
click at [542, 213] on span at bounding box center [539, 217] width 11 height 11
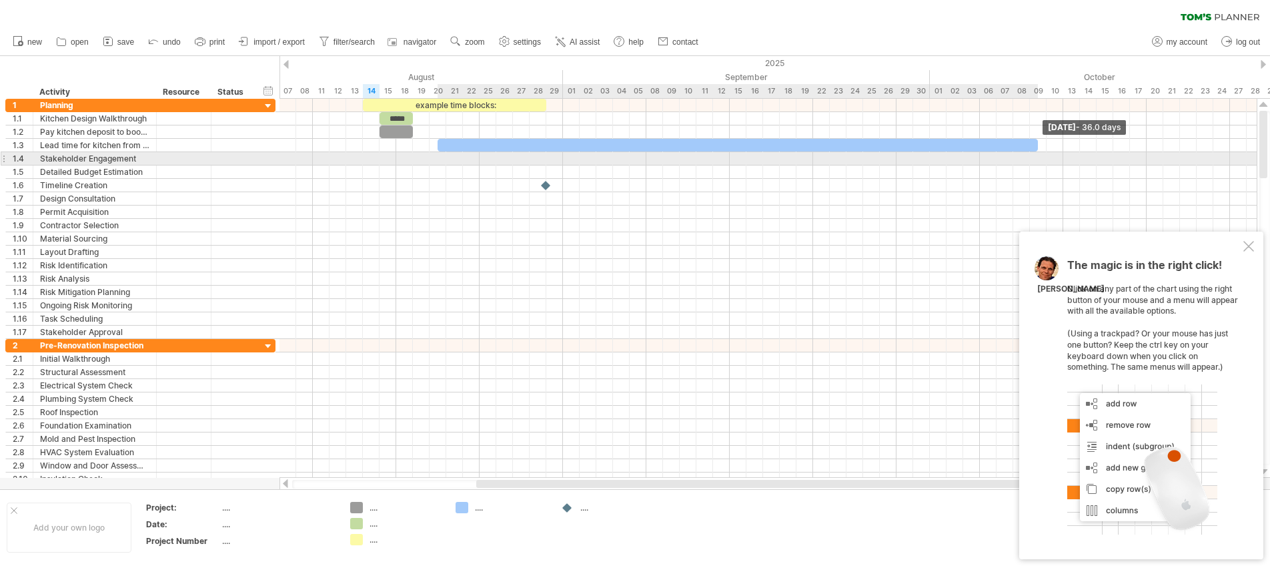
drag, startPoint x: 452, startPoint y: 146, endPoint x: 1036, endPoint y: 159, distance: 584.4
click at [1036, 159] on div "example time blocks: ***** [DATE] - 36.0 days [DATE]" at bounding box center [767, 288] width 977 height 379
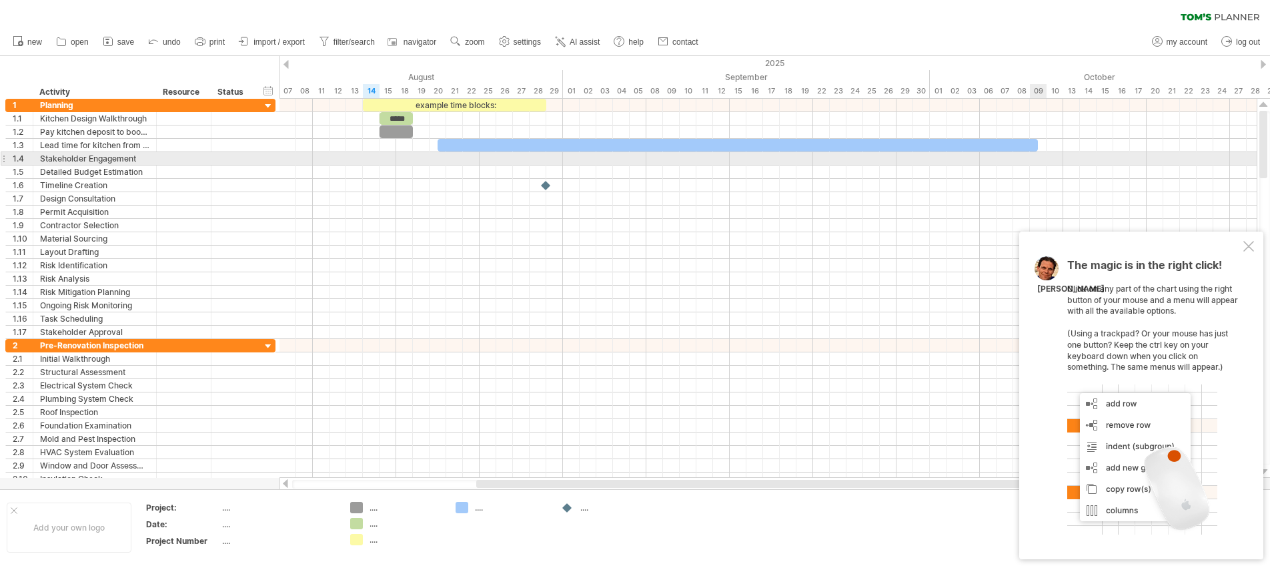
click at [1036, 159] on div at bounding box center [767, 158] width 977 height 13
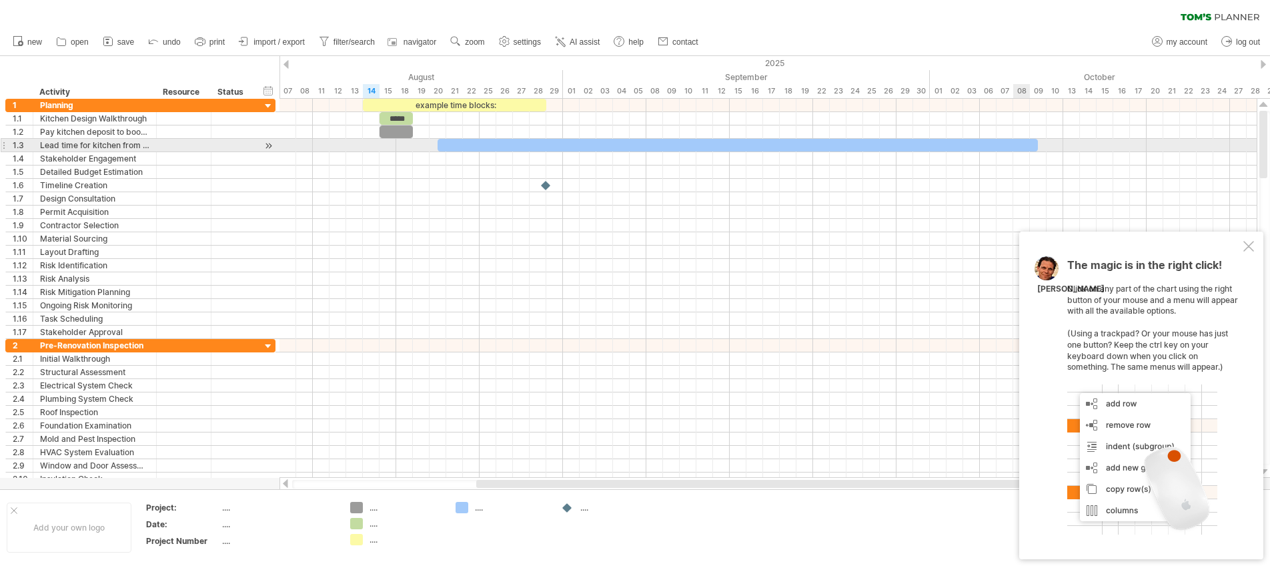
click at [1028, 140] on div at bounding box center [738, 145] width 600 height 13
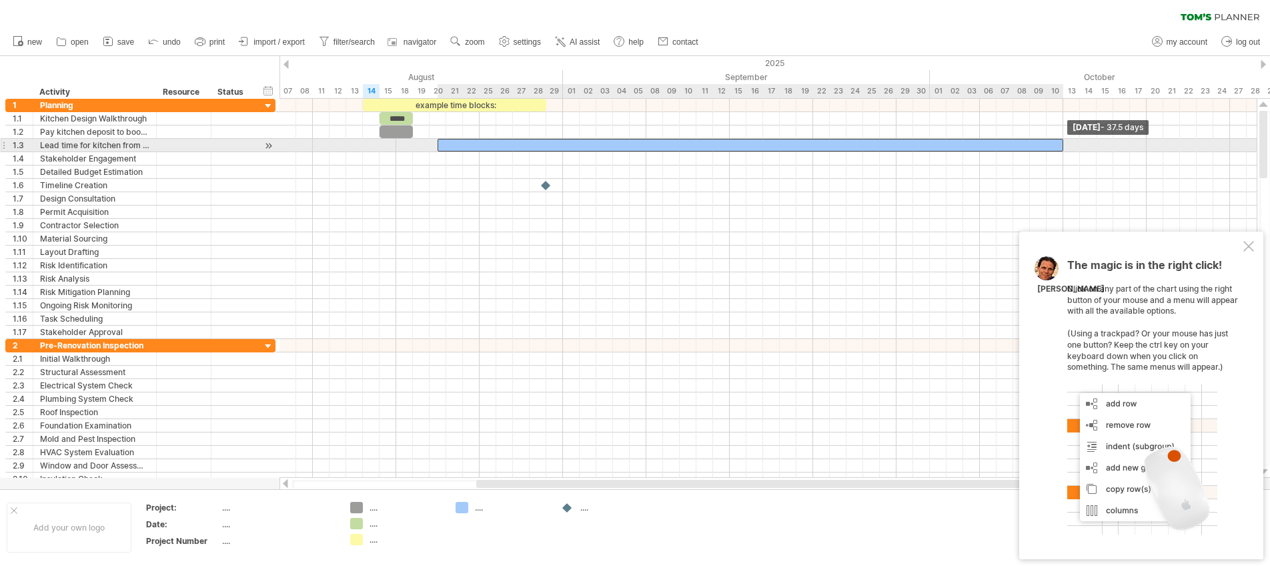
drag, startPoint x: 1036, startPoint y: 143, endPoint x: 1063, endPoint y: 143, distance: 26.7
click at [1063, 143] on span at bounding box center [1062, 145] width 5 height 13
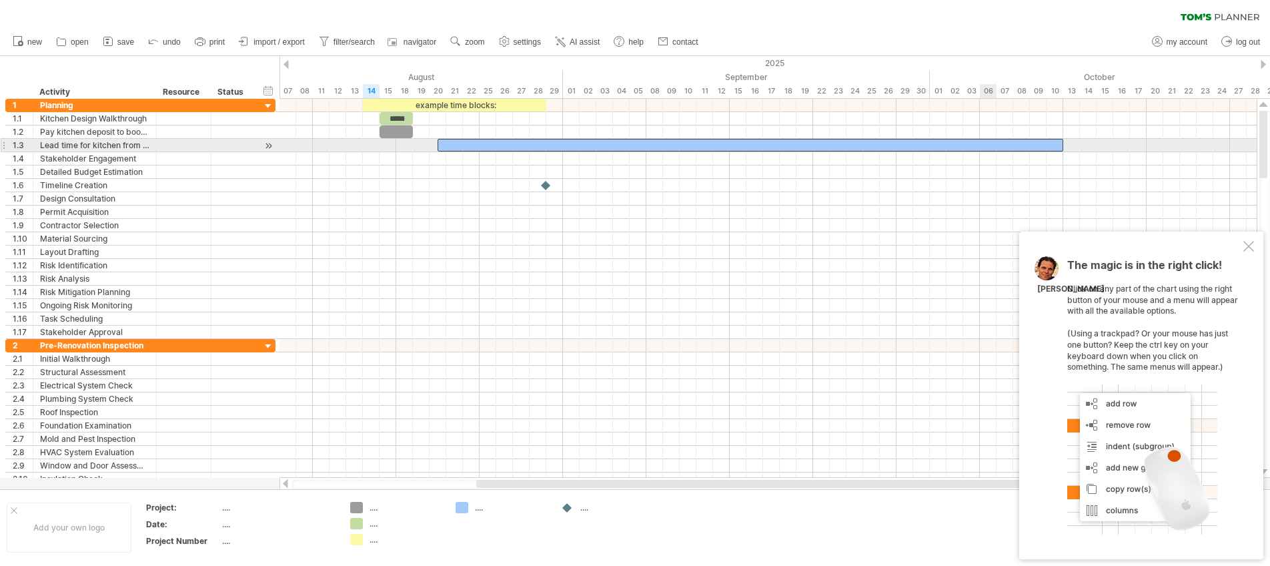
click at [986, 146] on div at bounding box center [751, 145] width 626 height 13
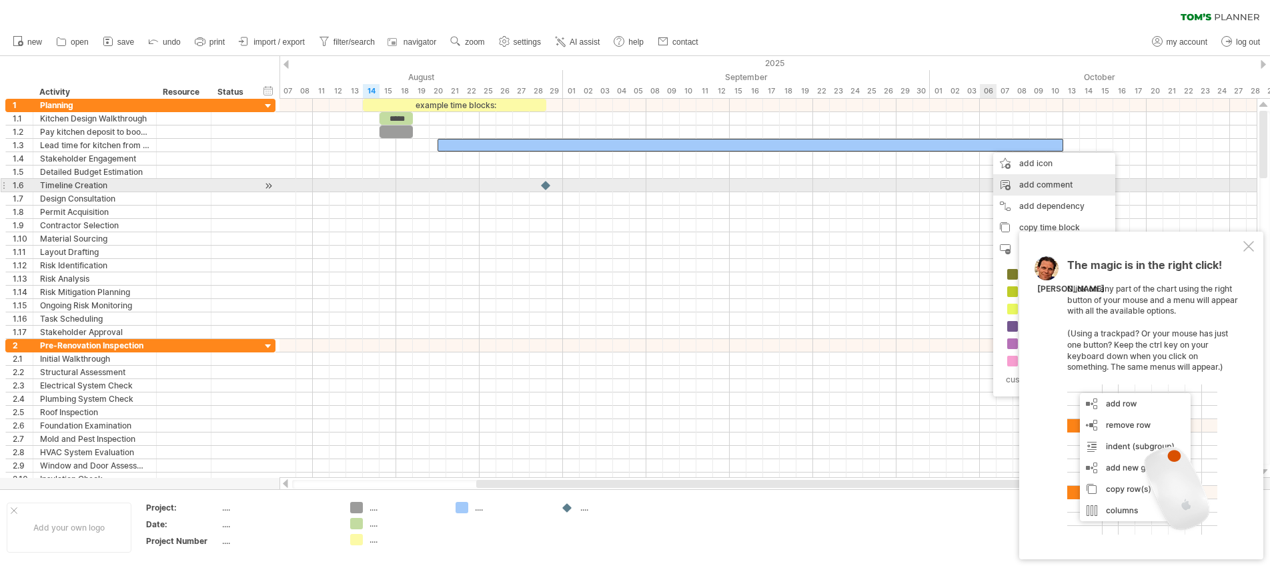
click at [1029, 186] on div "add comment" at bounding box center [1054, 184] width 122 height 21
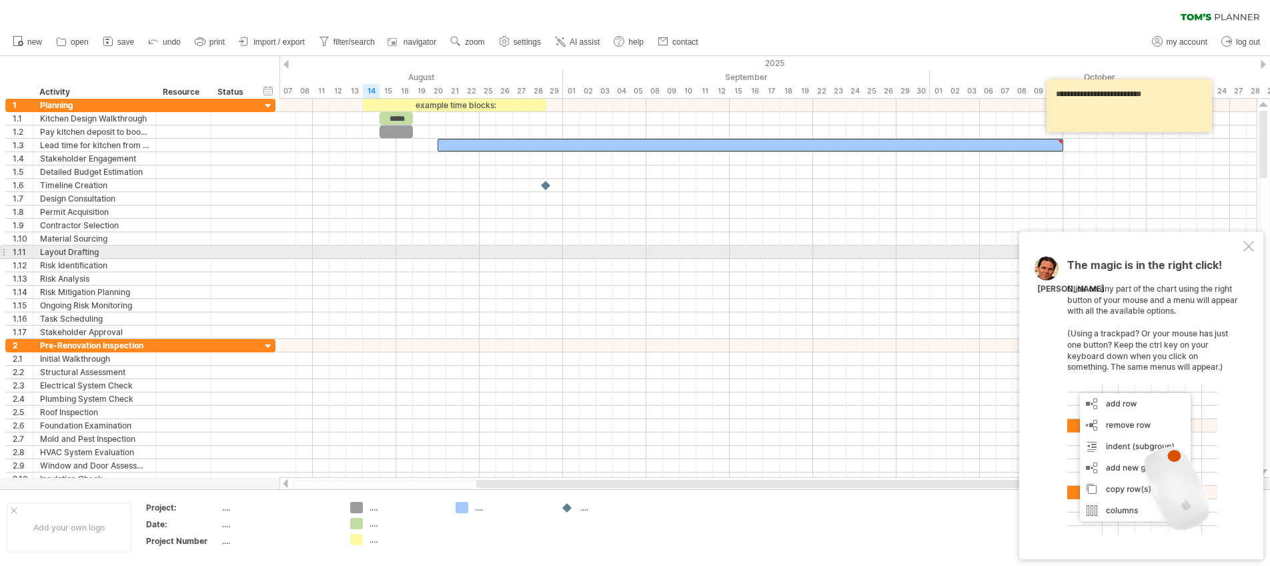
type textarea "**********"
click at [1245, 247] on div at bounding box center [1248, 246] width 11 height 11
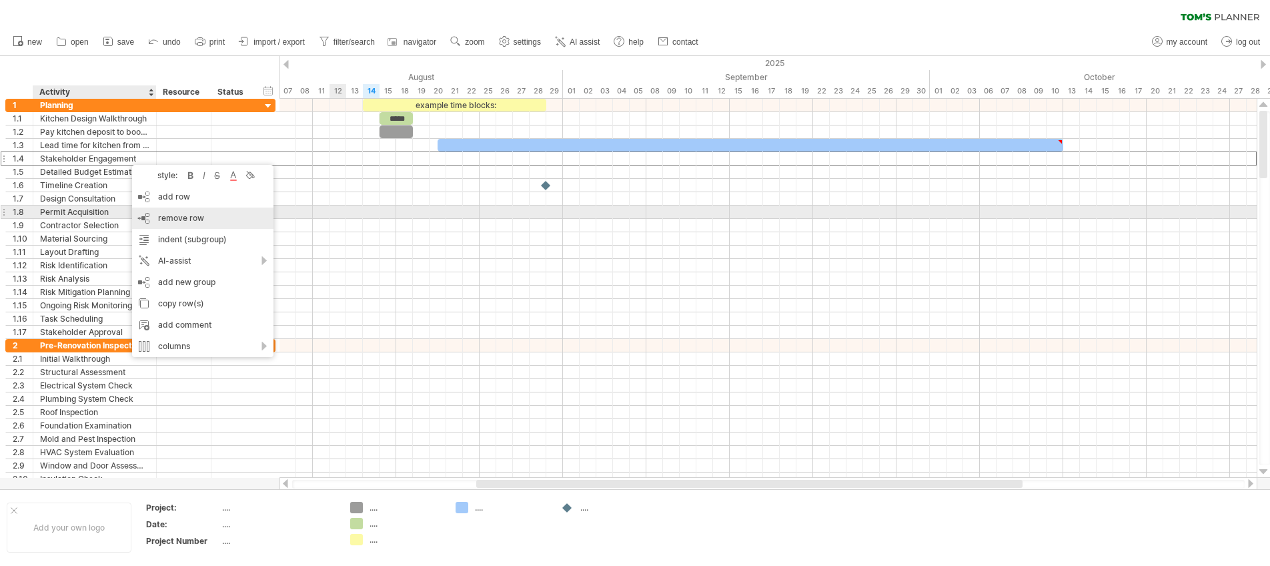
click at [159, 211] on div "remove row remove selected rows" at bounding box center [202, 217] width 141 height 21
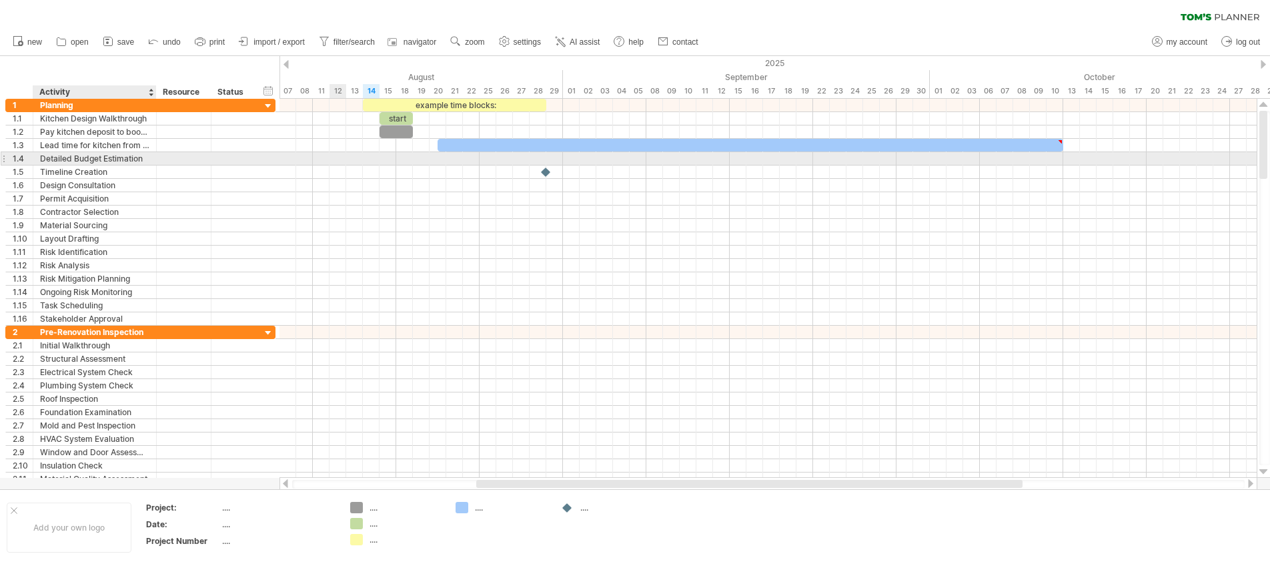
click at [117, 161] on div "Detailed Budget Estimation" at bounding box center [94, 158] width 109 height 13
click at [117, 161] on input "**********" at bounding box center [94, 158] width 109 height 13
click at [67, 155] on input "**********" at bounding box center [94, 158] width 109 height 13
drag, startPoint x: 71, startPoint y: 160, endPoint x: 43, endPoint y: 156, distance: 29.0
click at [43, 156] on input "**********" at bounding box center [94, 158] width 109 height 13
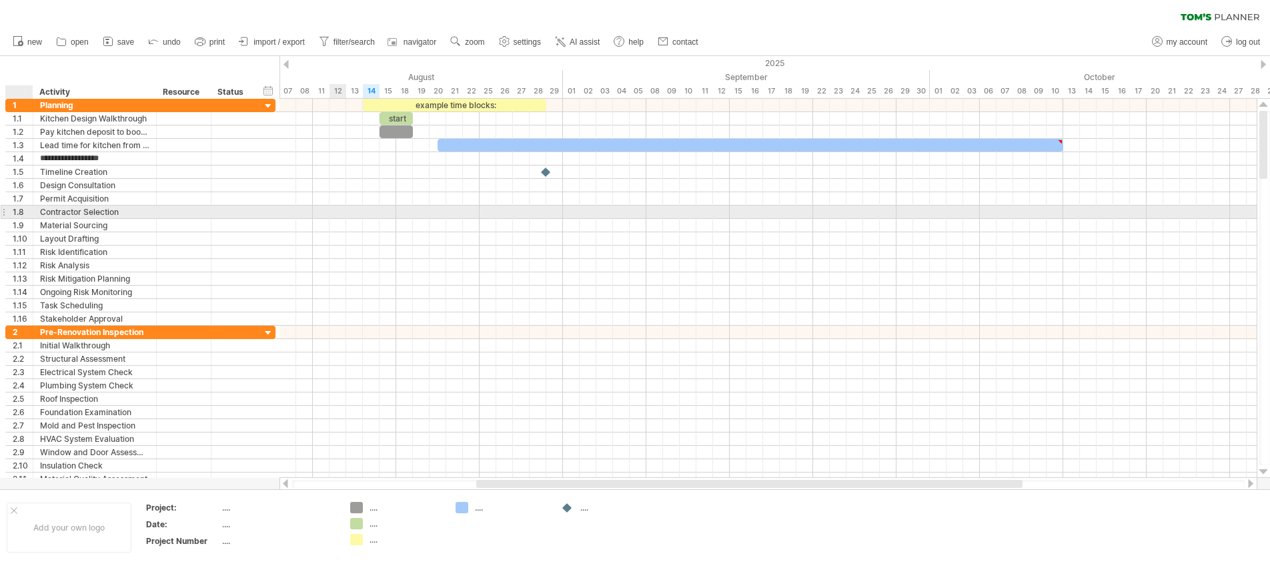
type input "**********"
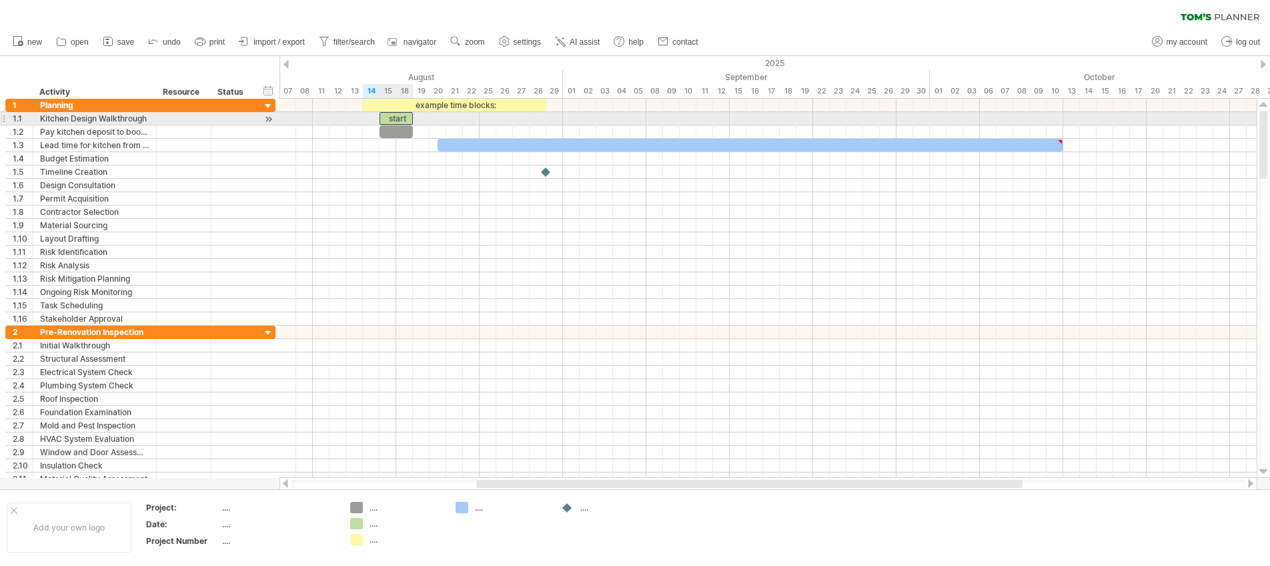
click at [397, 121] on div "start" at bounding box center [395, 118] width 33 height 13
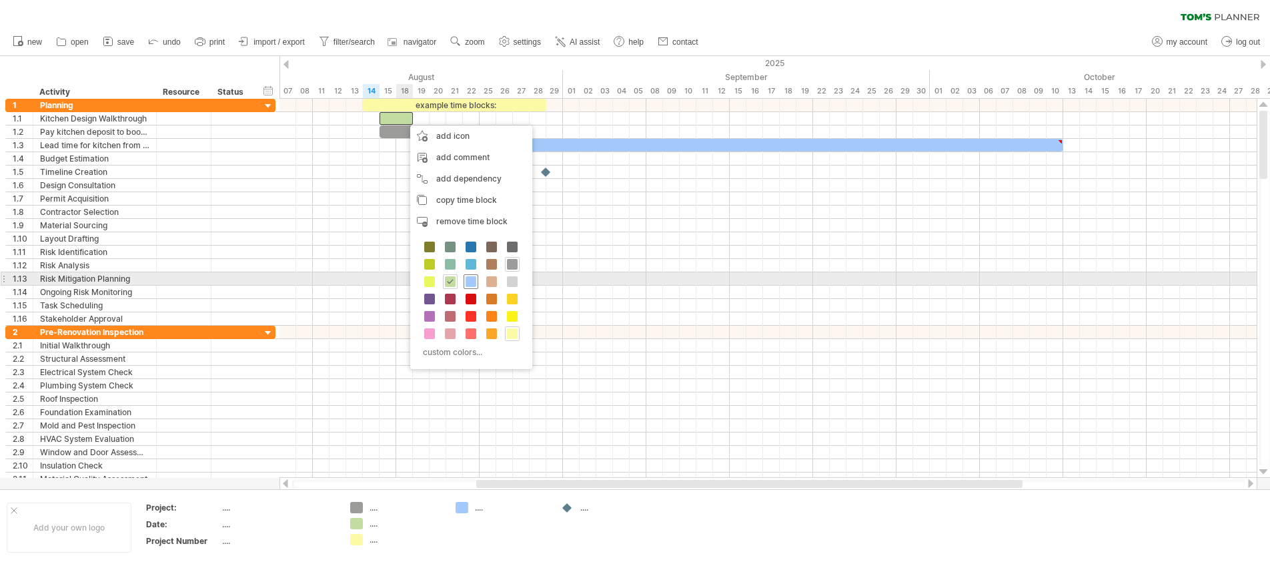
click at [472, 281] on span at bounding box center [471, 281] width 11 height 11
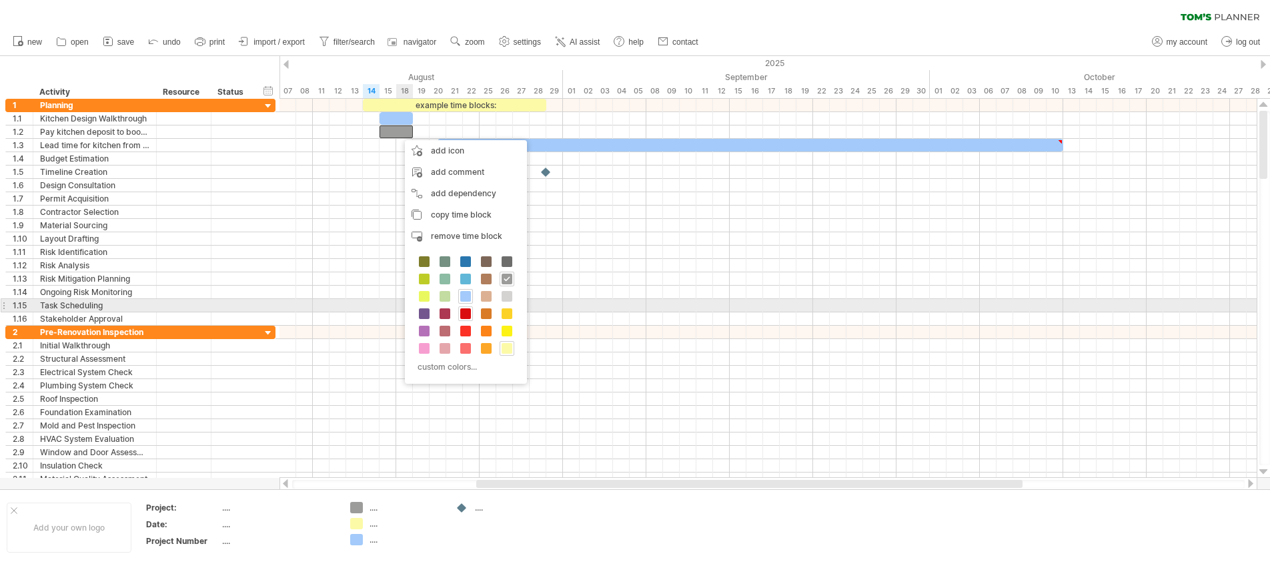
click at [463, 307] on div at bounding box center [465, 313] width 15 height 15
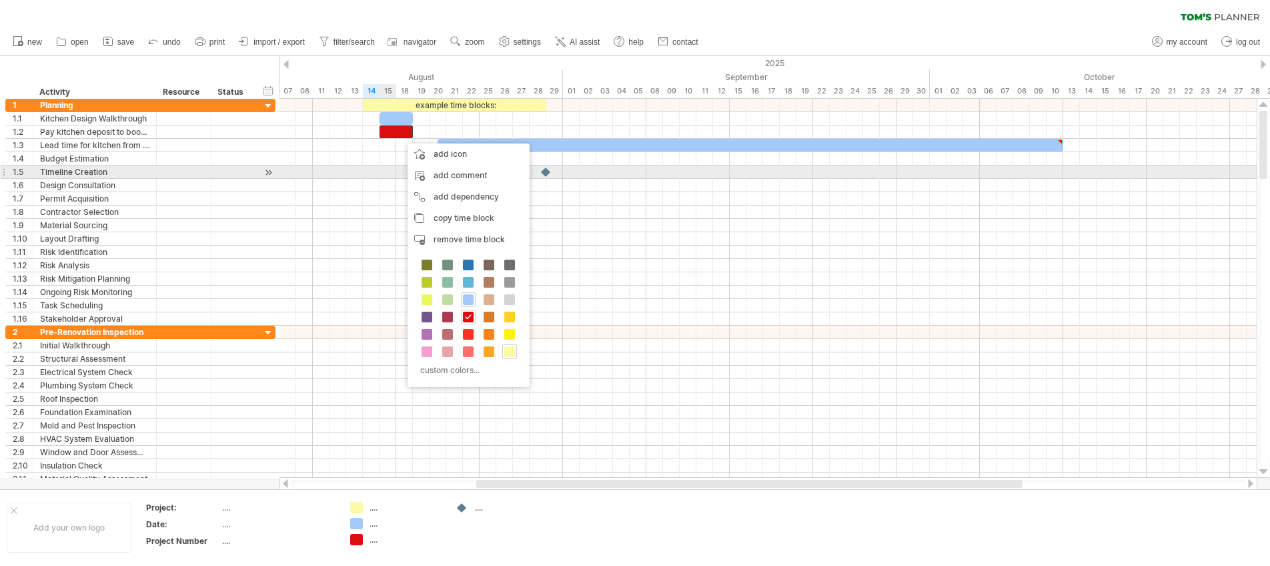
click at [379, 164] on div at bounding box center [767, 158] width 977 height 13
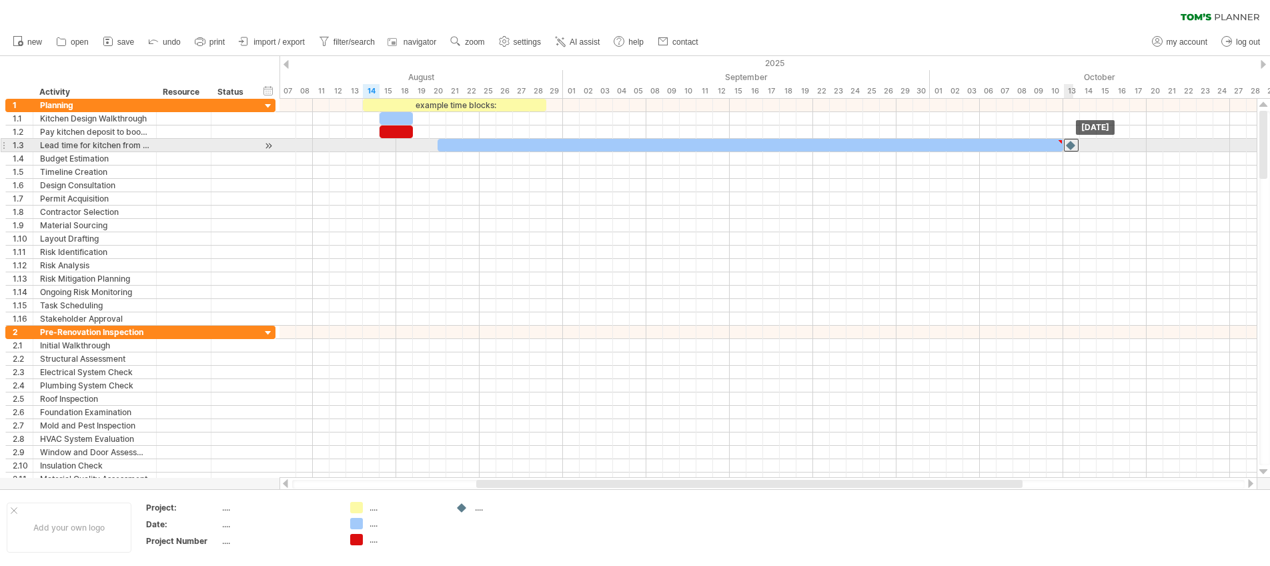
drag, startPoint x: 542, startPoint y: 172, endPoint x: 1067, endPoint y: 146, distance: 525.5
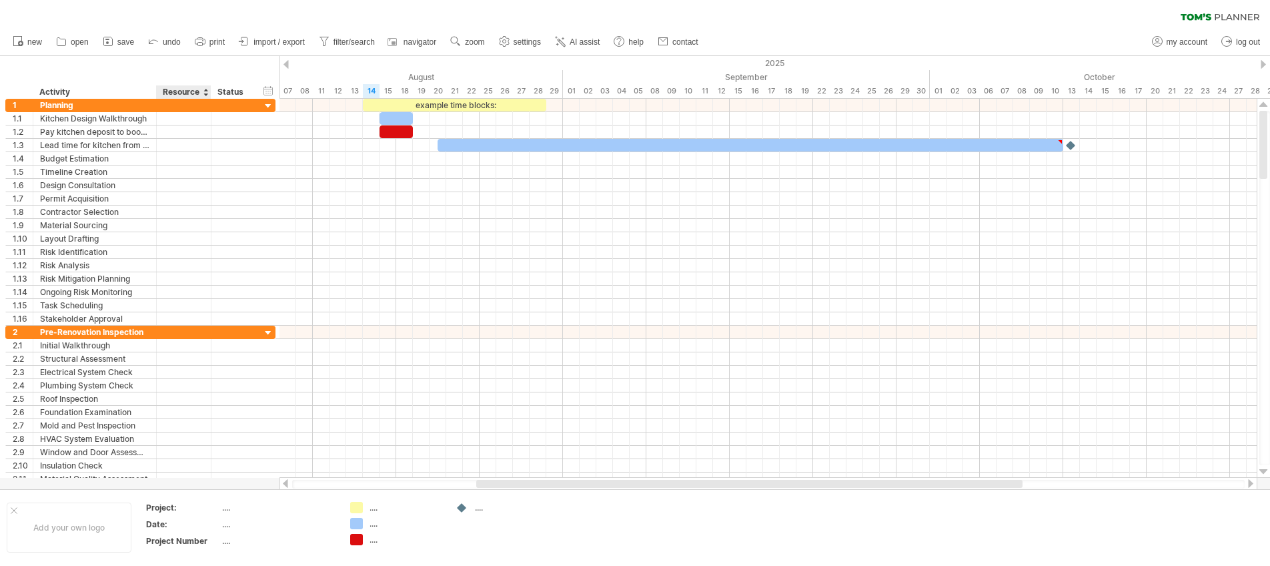
click at [205, 93] on div at bounding box center [205, 91] width 5 height 13
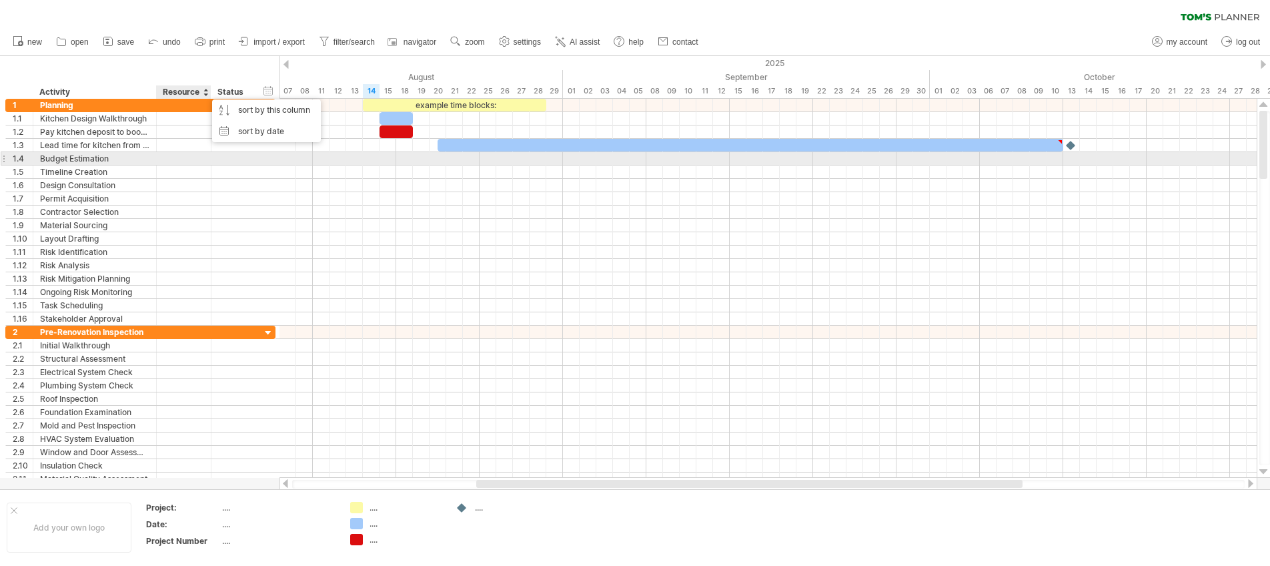
click at [190, 155] on div at bounding box center [183, 158] width 41 height 13
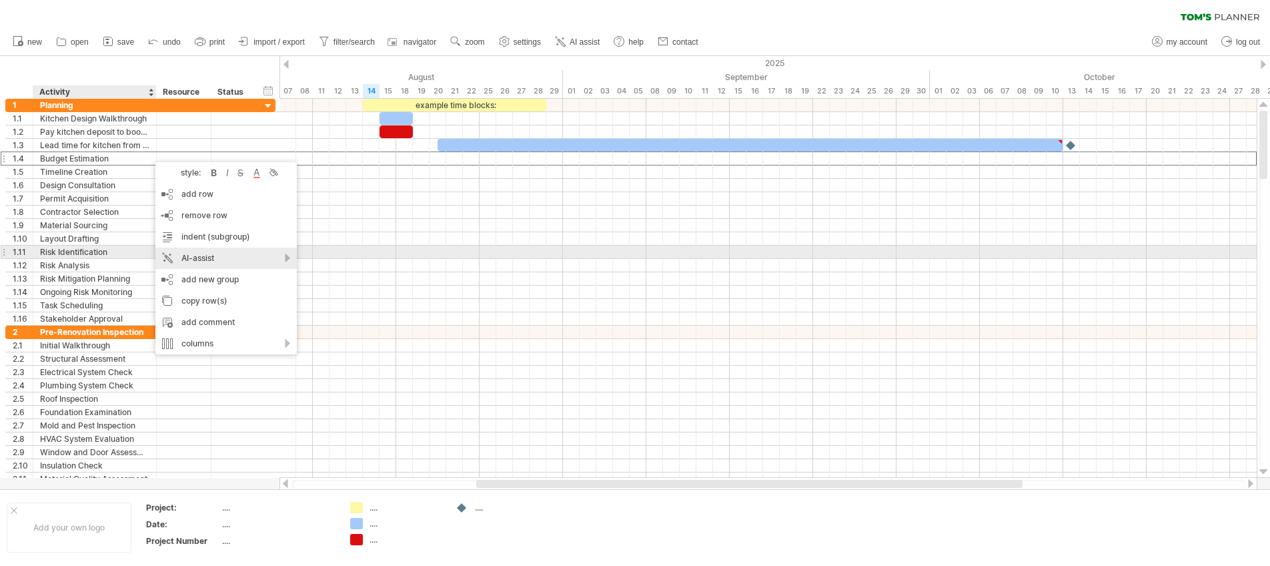
click at [251, 254] on div "AI-assist" at bounding box center [225, 257] width 141 height 21
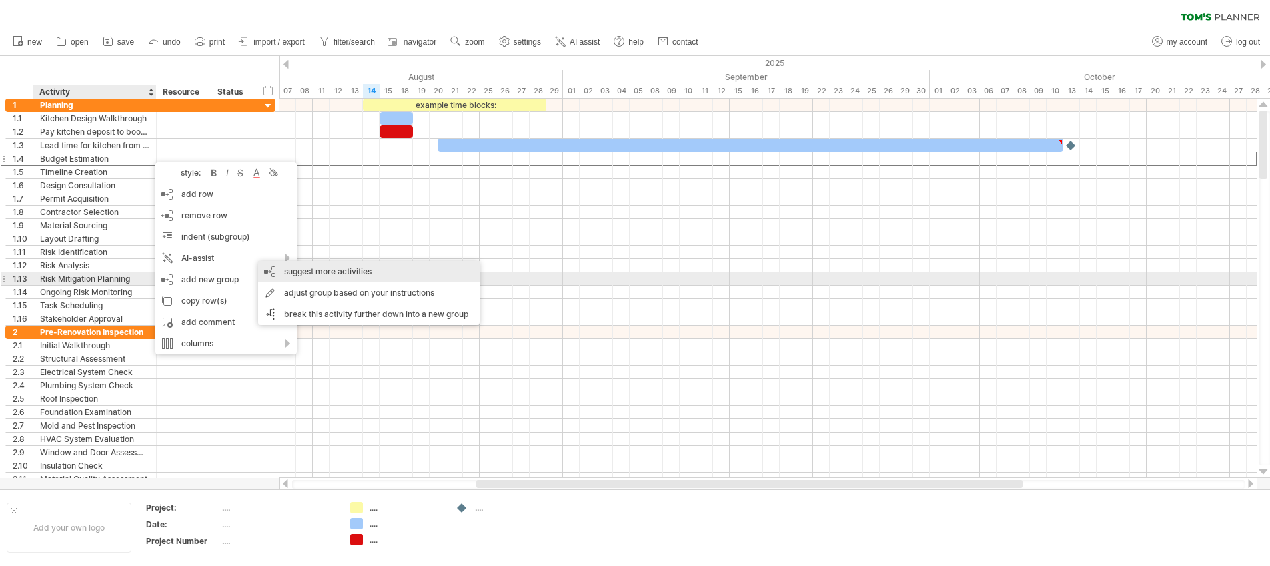
click at [309, 276] on div "suggest more activities" at bounding box center [368, 271] width 221 height 21
